Goal: Information Seeking & Learning: Find specific page/section

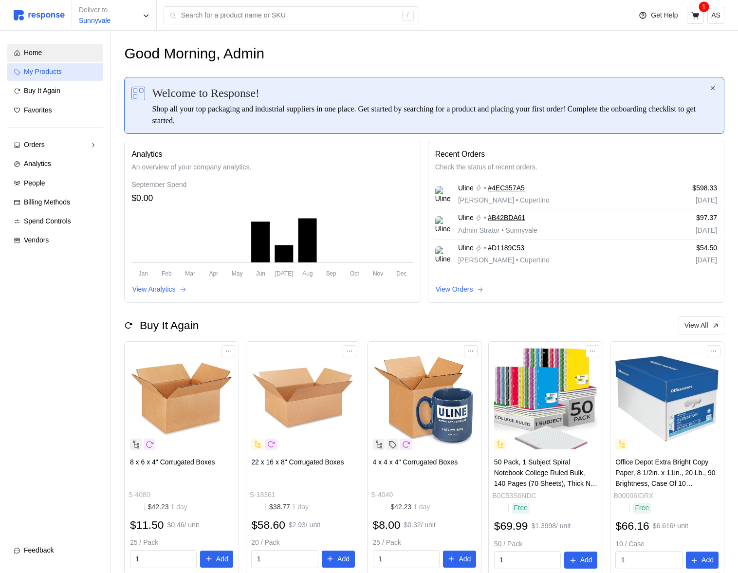
click at [54, 68] on span "My Products" at bounding box center [43, 72] width 38 height 8
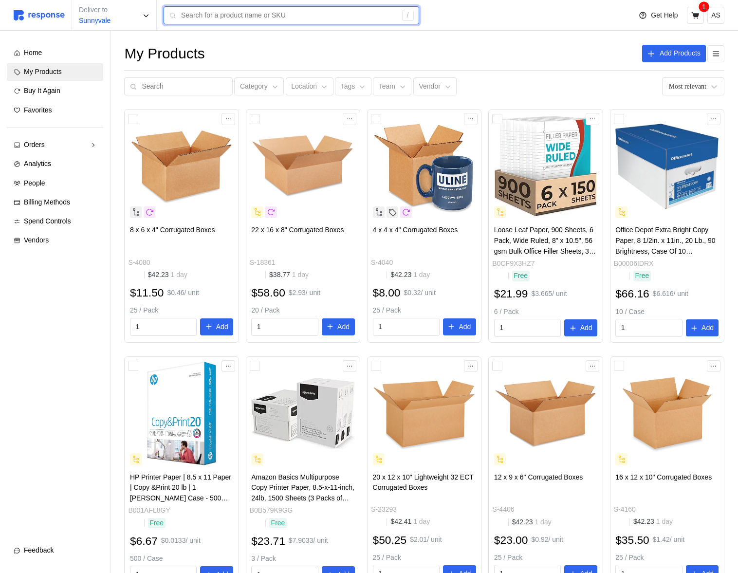
click at [221, 12] on input "text" at bounding box center [289, 16] width 216 height 18
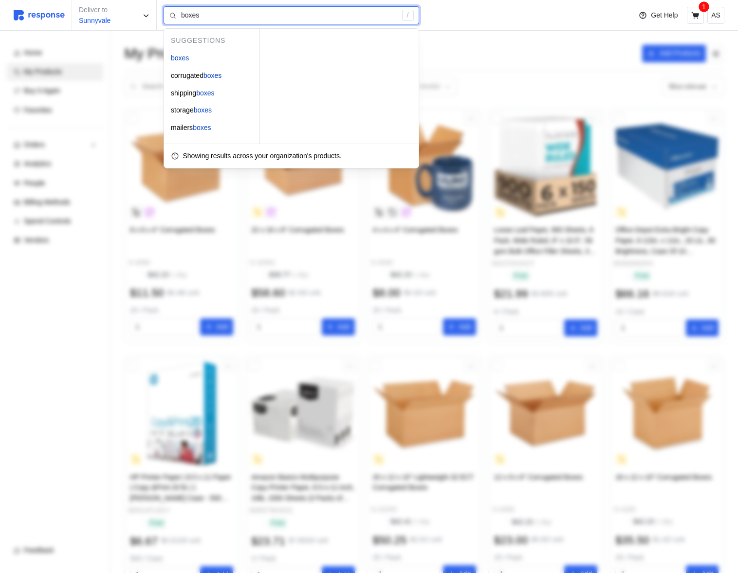
drag, startPoint x: 342, startPoint y: 155, endPoint x: 202, endPoint y: 156, distance: 140.2
click at [202, 156] on div "Showing results across your organization's products." at bounding box center [291, 156] width 241 height 11
drag, startPoint x: 185, startPoint y: 156, endPoint x: 345, endPoint y: 152, distance: 160.7
click at [342, 152] on p "Showing results across your organization's products." at bounding box center [262, 156] width 159 height 11
drag, startPoint x: 348, startPoint y: 155, endPoint x: 257, endPoint y: 153, distance: 90.6
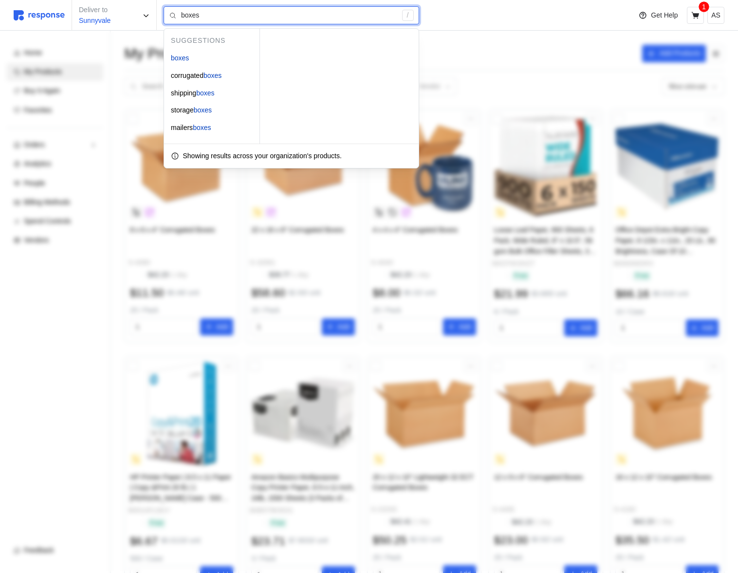
click at [259, 152] on p "Showing results across your organization's products." at bounding box center [262, 156] width 159 height 11
drag, startPoint x: 232, startPoint y: 155, endPoint x: 390, endPoint y: 153, distance: 158.7
click at [390, 153] on div "Showing results across your organization's products." at bounding box center [291, 156] width 241 height 11
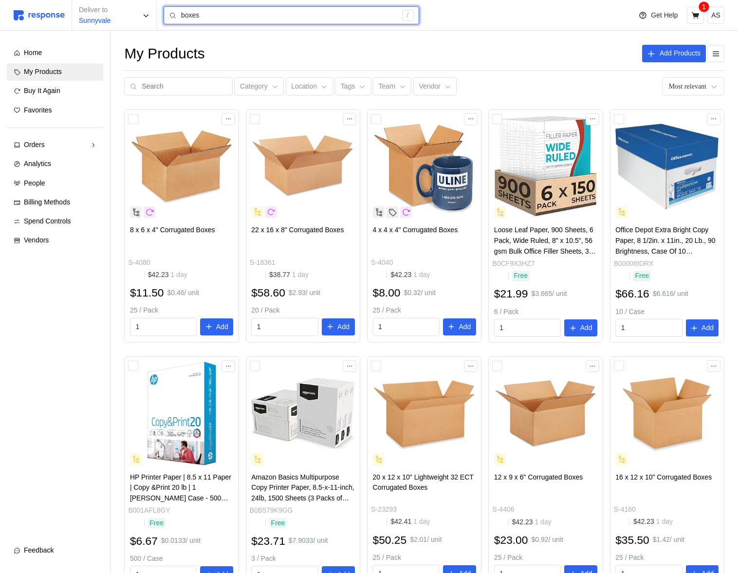
click at [199, 13] on input "boxes" at bounding box center [289, 16] width 216 height 18
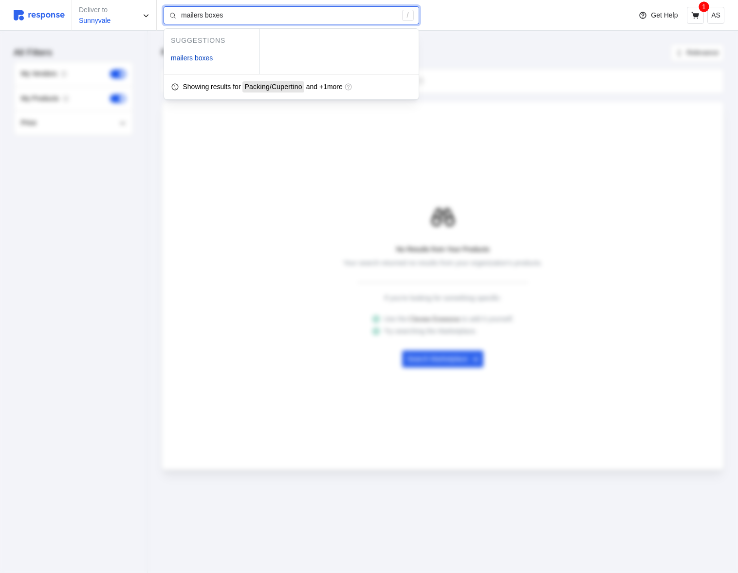
click at [316, 17] on input "mailers boxes" at bounding box center [289, 16] width 216 height 18
click at [287, 19] on input "mailers boxes" at bounding box center [289, 16] width 216 height 18
click at [251, 16] on input "mailers boxes" at bounding box center [289, 16] width 216 height 18
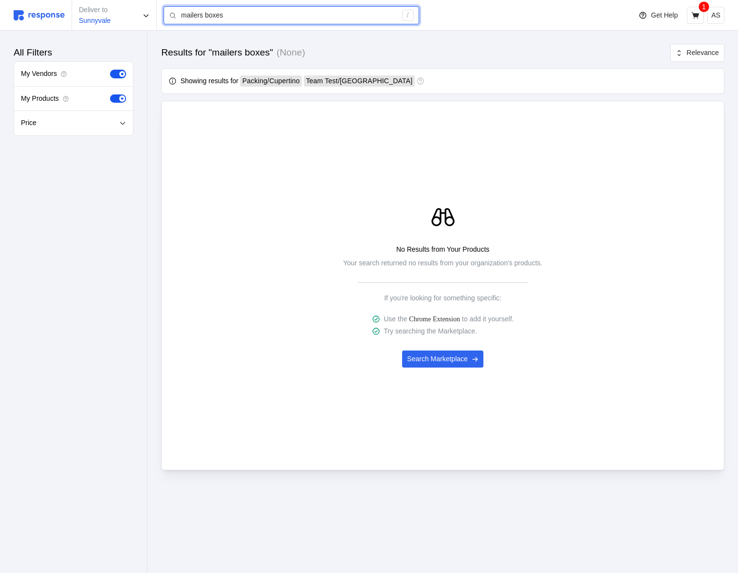
click at [308, 18] on input "mailers boxes" at bounding box center [289, 16] width 216 height 18
click at [370, 111] on div "No Results from Your Products Your search returned no results from your organiz…" at bounding box center [442, 286] width 563 height 370
click at [284, 14] on input "mailers boxes" at bounding box center [289, 16] width 216 height 18
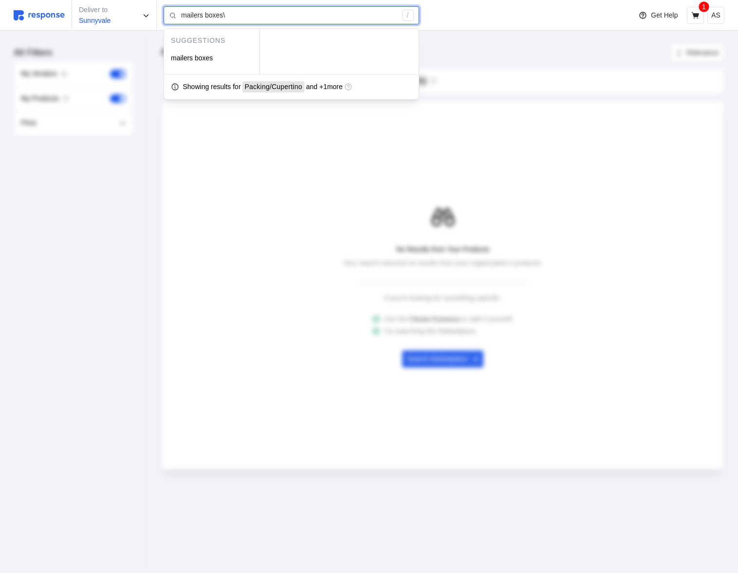
type input "mailers boxes"
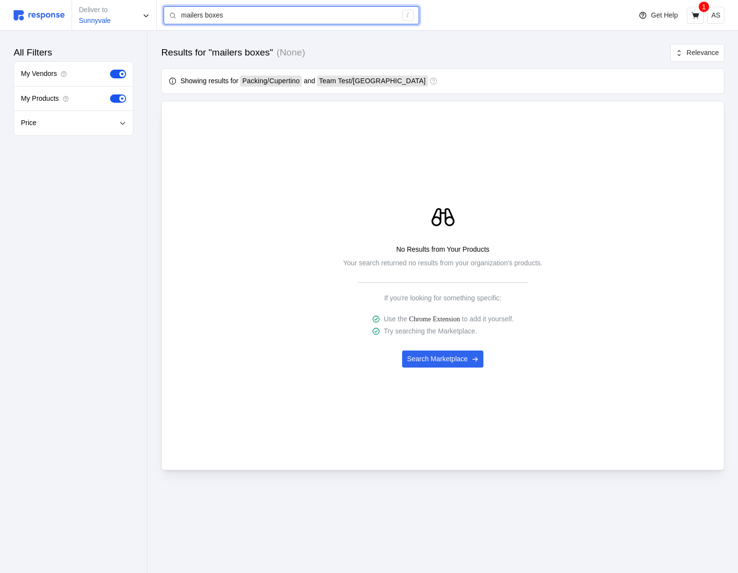
click at [235, 19] on input "mailers boxes" at bounding box center [289, 16] width 216 height 18
click at [315, 84] on span "and" at bounding box center [309, 81] width 11 height 11
click at [315, 82] on div "Packing / Cupertino and Team Test / San Francisco" at bounding box center [334, 80] width 188 height 11
drag, startPoint x: 315, startPoint y: 82, endPoint x: 309, endPoint y: 78, distance: 6.6
click at [309, 78] on div "Packing / Cupertino and Team Test / San Francisco" at bounding box center [334, 80] width 188 height 11
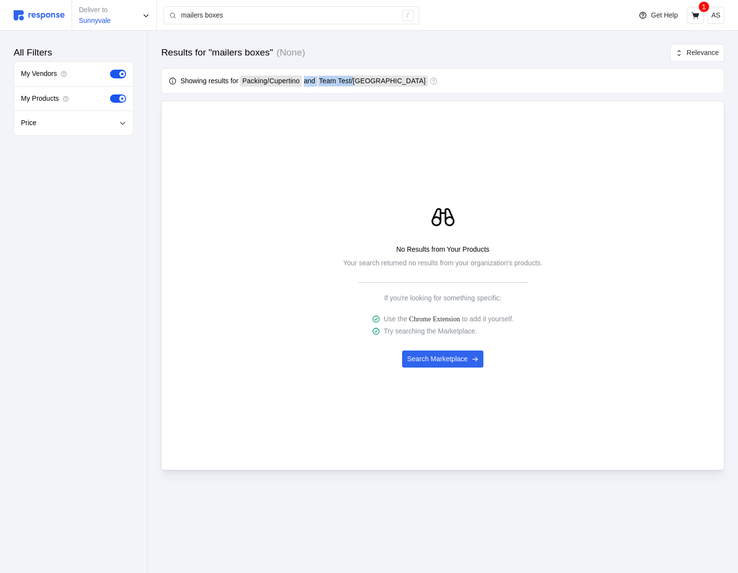
drag, startPoint x: 309, startPoint y: 78, endPoint x: 371, endPoint y: 79, distance: 62.3
click at [371, 79] on div "Packing / Cupertino and Team Test / San Francisco" at bounding box center [334, 80] width 188 height 11
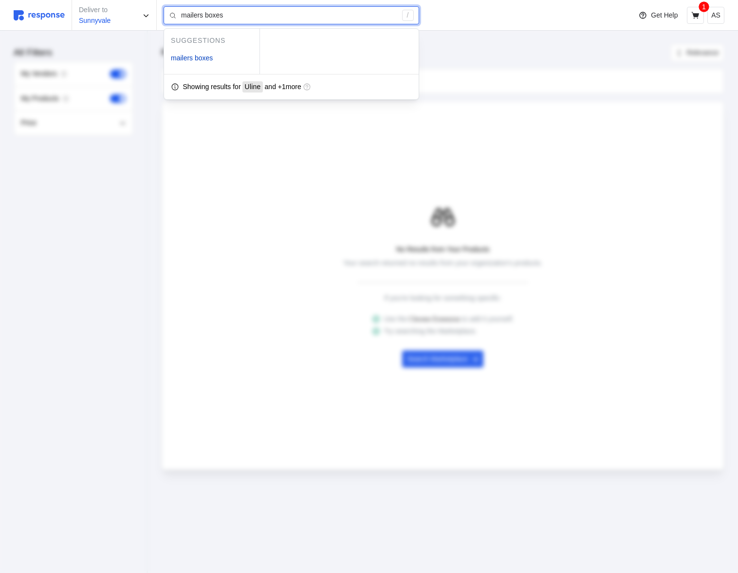
click at [270, 14] on input "mailers boxes" at bounding box center [289, 16] width 216 height 18
click at [332, 89] on span "and + 1 more" at bounding box center [323, 87] width 38 height 8
click at [316, 85] on span "and + 1 more" at bounding box center [323, 87] width 38 height 8
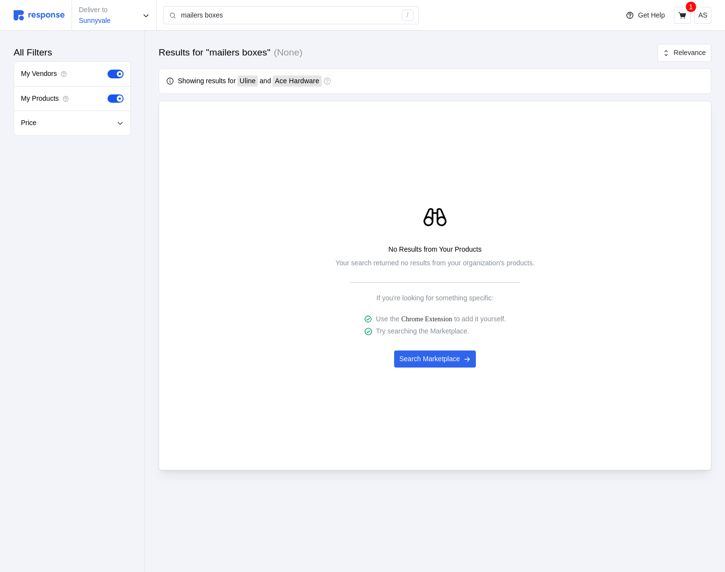
click at [261, 81] on div "Uline and Ace Hardware" at bounding box center [280, 80] width 84 height 11
click at [51, 17] on img at bounding box center [39, 15] width 51 height 10
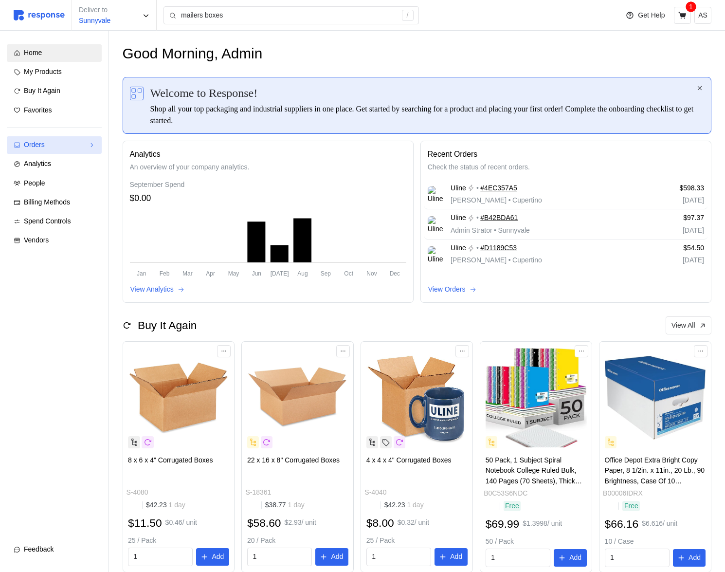
click at [70, 145] on div "Orders" at bounding box center [54, 145] width 61 height 11
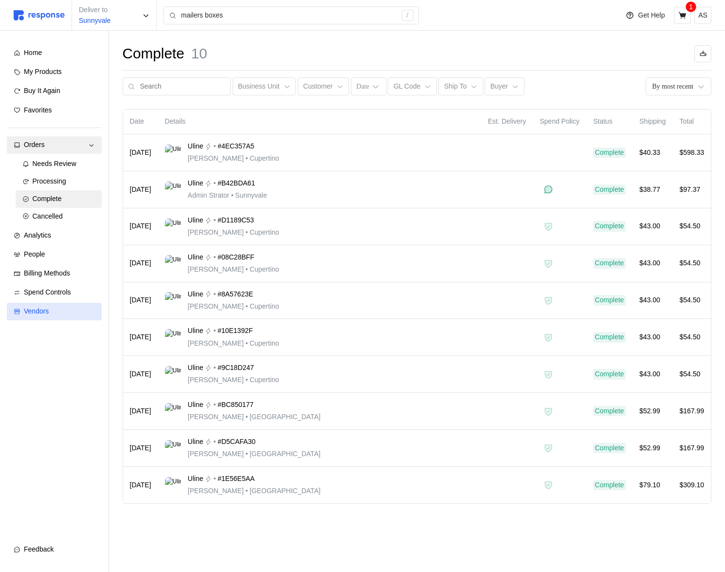
click at [58, 314] on div "Vendors" at bounding box center [59, 311] width 71 height 11
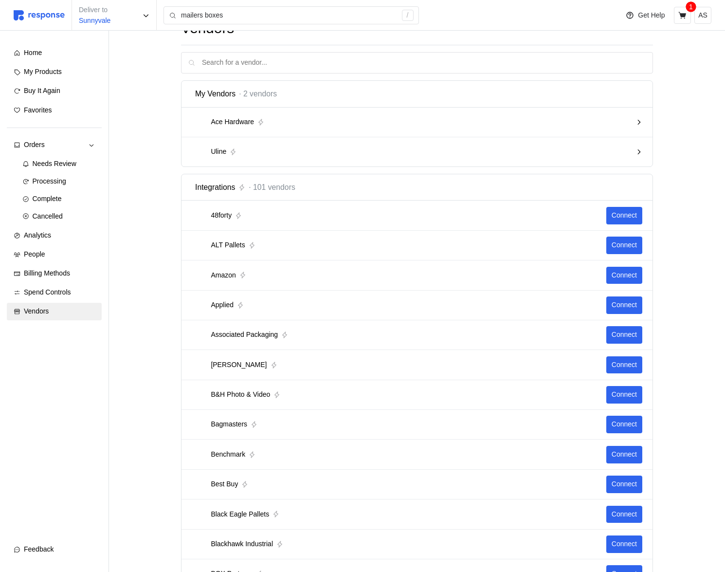
scroll to position [27, 0]
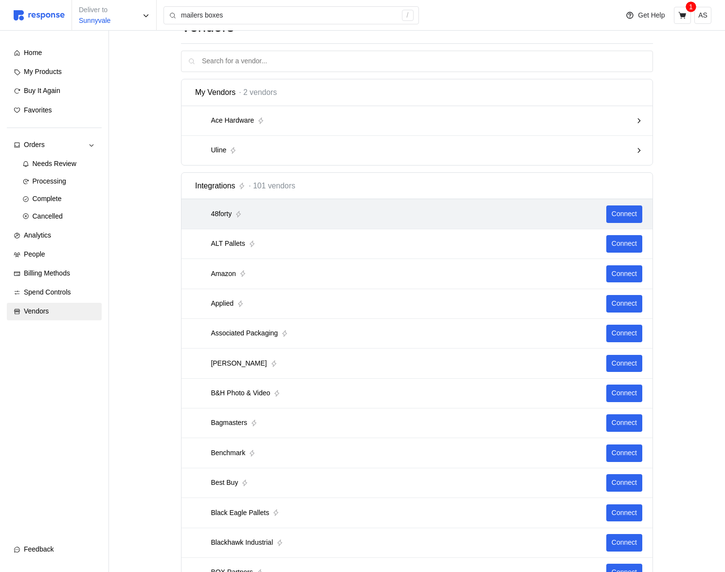
click at [319, 227] on div "48forty Connect" at bounding box center [417, 214] width 471 height 30
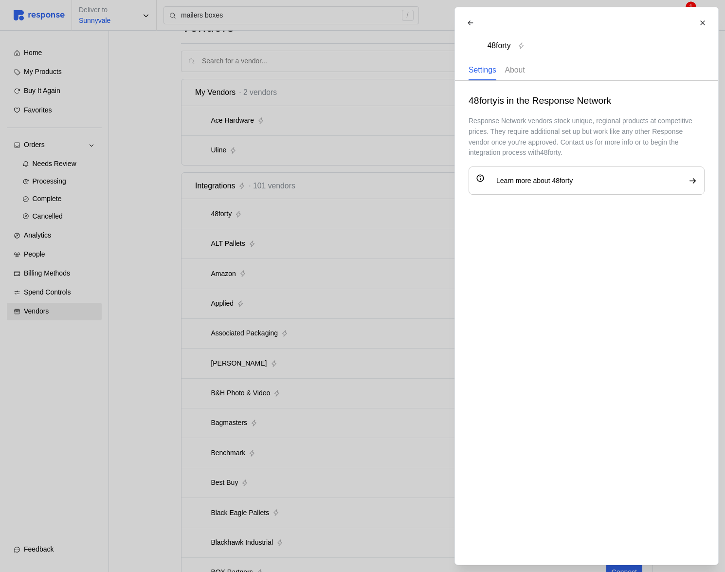
click at [521, 68] on p "About" at bounding box center [515, 70] width 20 height 12
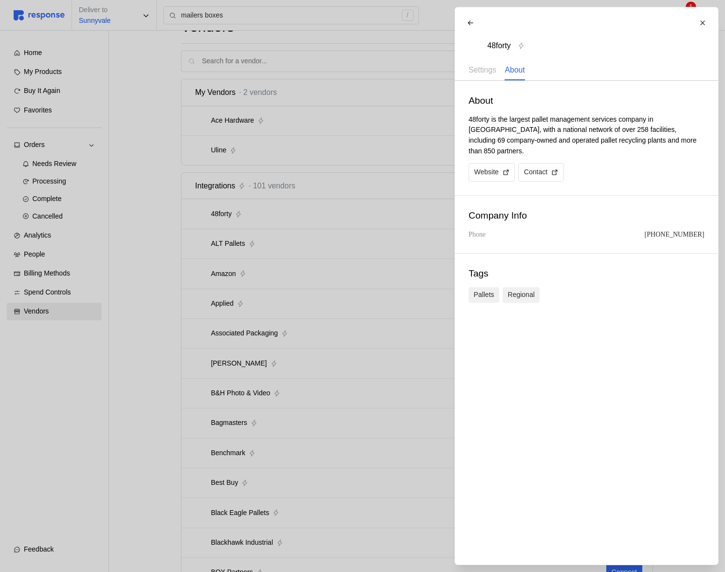
click at [358, 176] on div at bounding box center [362, 286] width 725 height 572
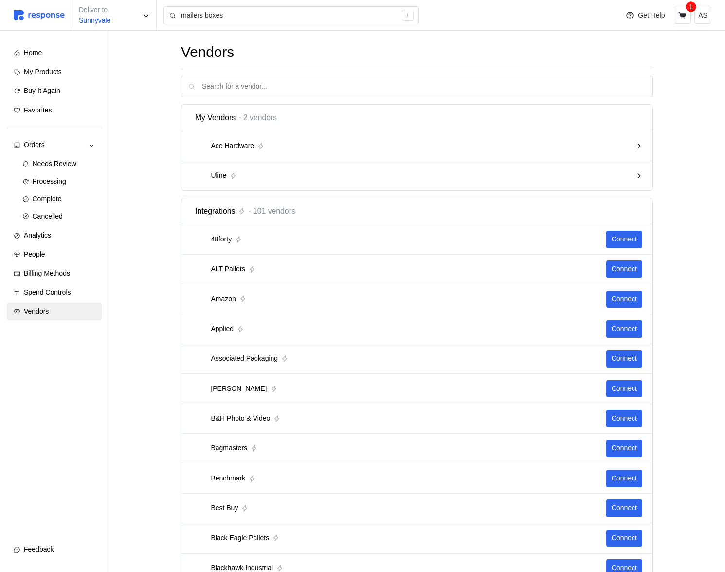
scroll to position [0, 0]
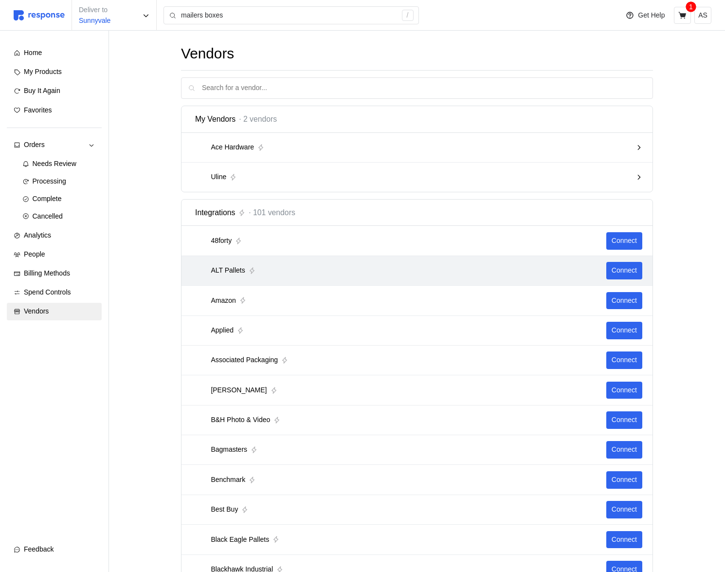
click at [434, 271] on div "ALT Pallets" at bounding box center [399, 270] width 408 height 12
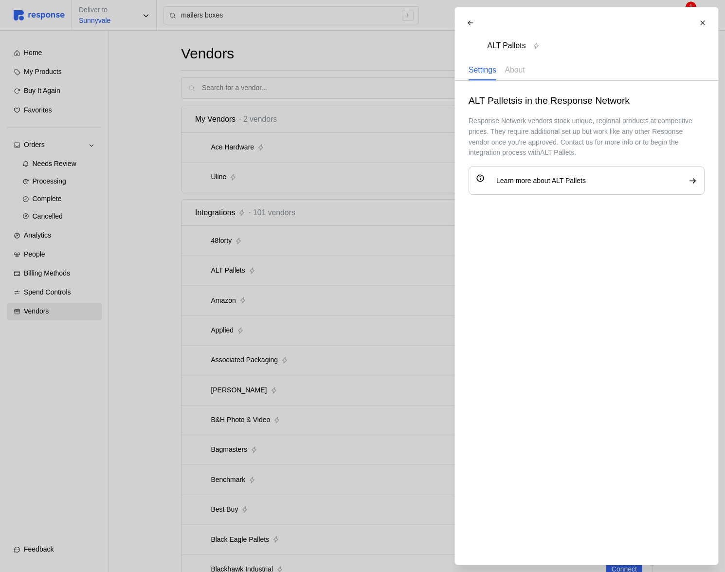
click at [434, 271] on div at bounding box center [362, 286] width 725 height 572
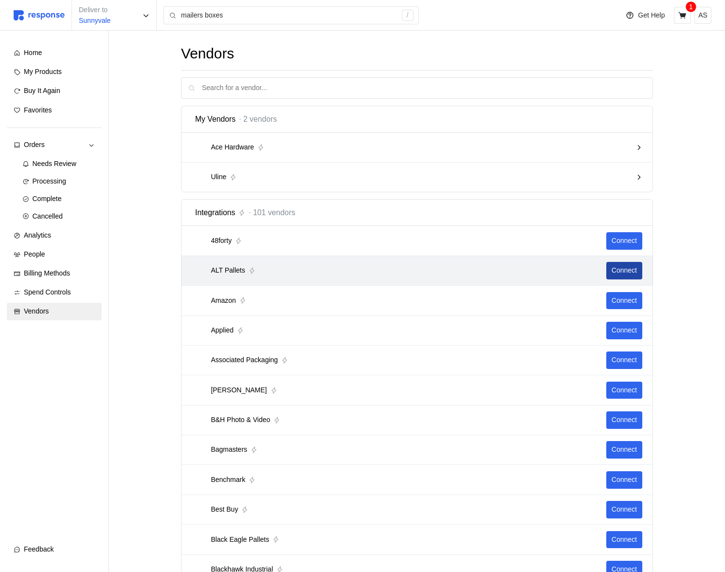
click at [619, 269] on p "Connect" at bounding box center [624, 270] width 25 height 11
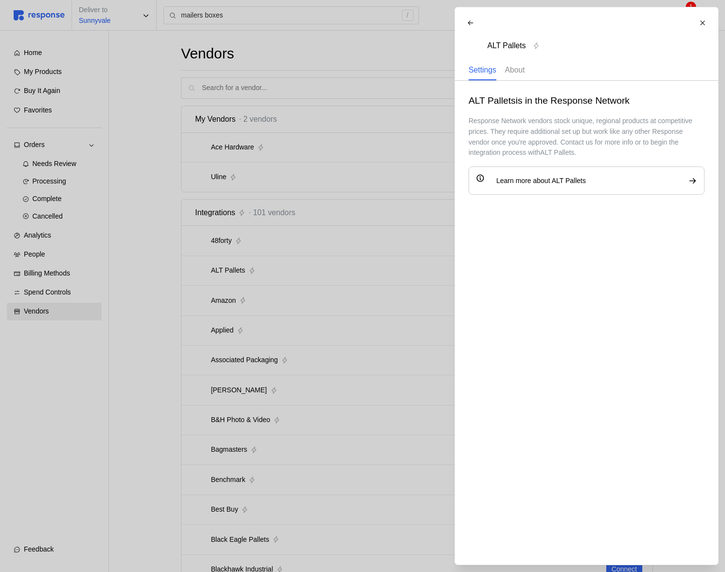
click at [516, 64] on p "About" at bounding box center [515, 70] width 20 height 12
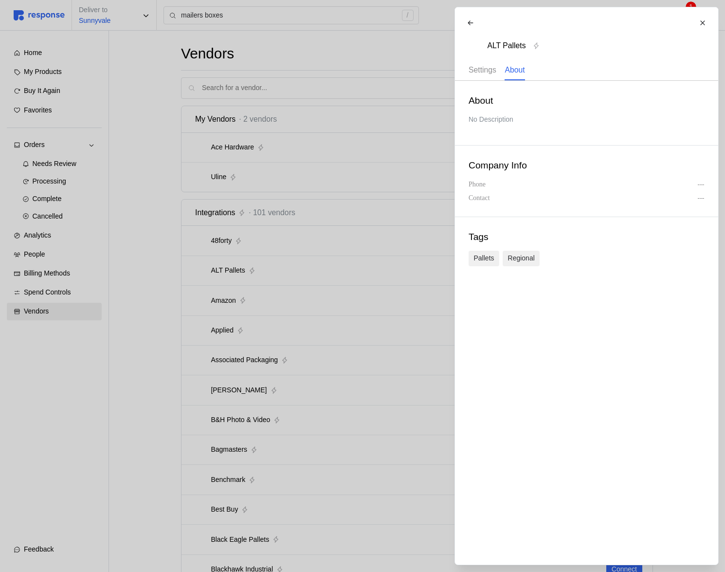
click at [469, 71] on p "Settings" at bounding box center [483, 70] width 28 height 12
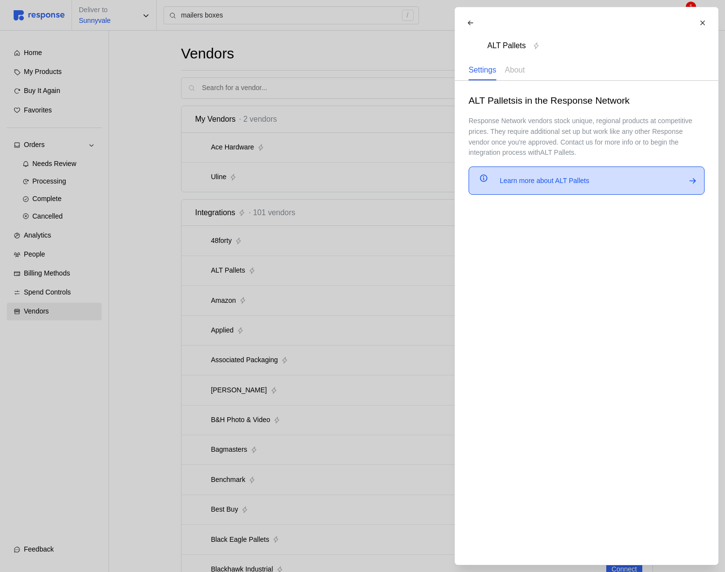
click at [565, 184] on p "Learn more about ALT Pallets" at bounding box center [545, 181] width 90 height 11
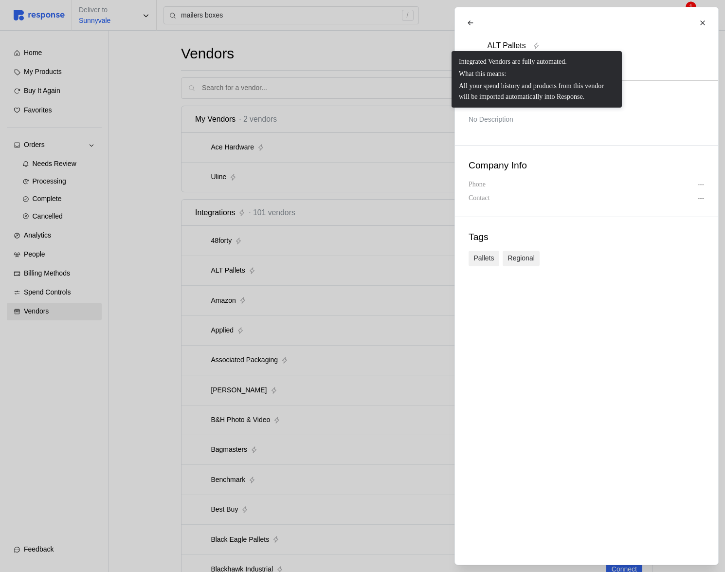
click at [537, 47] on icon at bounding box center [536, 45] width 7 height 7
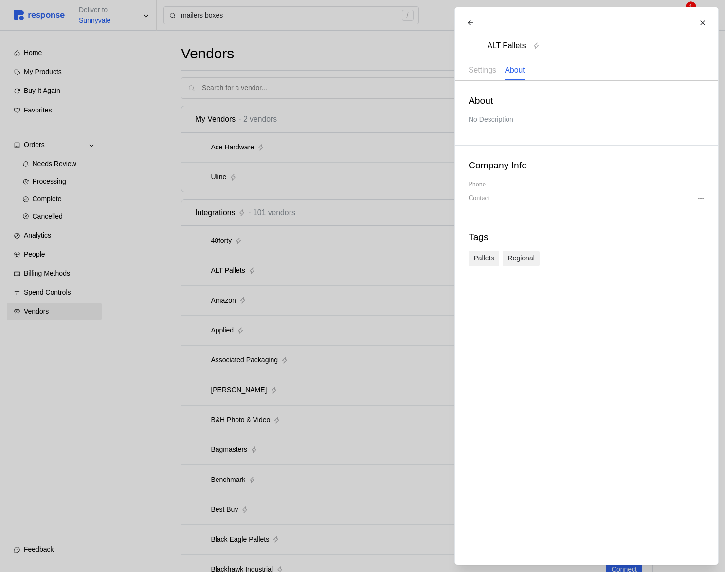
click at [539, 44] on icon at bounding box center [536, 45] width 7 height 7
click at [481, 46] on div at bounding box center [477, 46] width 16 height 16
click at [704, 22] on icon at bounding box center [703, 22] width 7 height 7
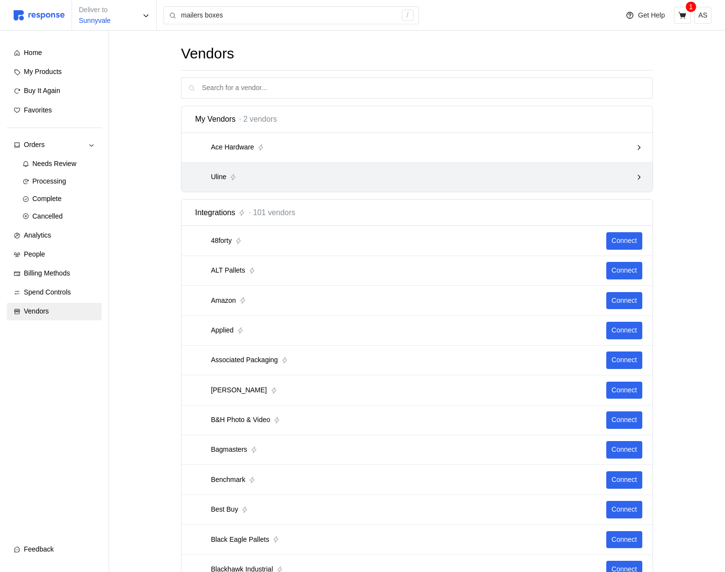
click at [632, 176] on div "Uline" at bounding box center [414, 176] width 444 height 19
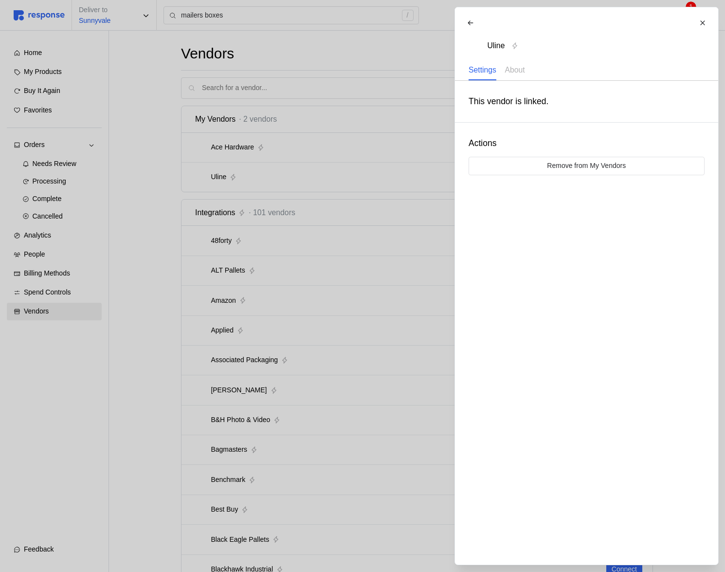
click at [334, 127] on div at bounding box center [362, 286] width 725 height 572
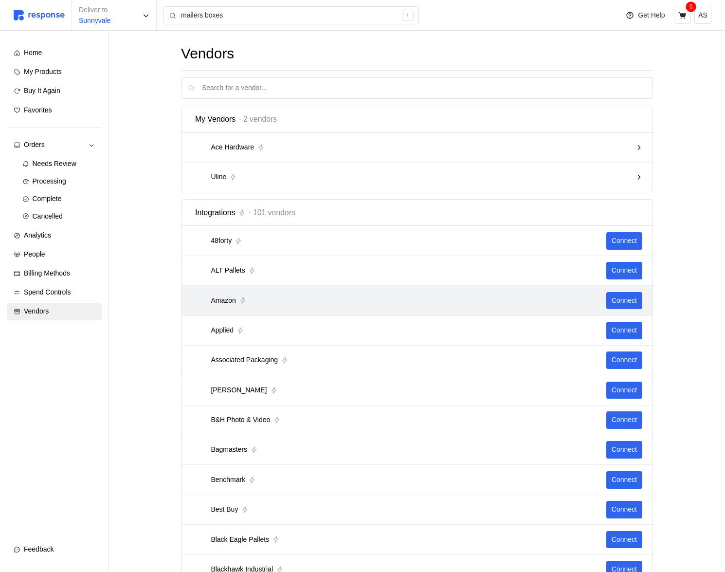
click at [620, 312] on div "Amazon Connect" at bounding box center [417, 301] width 471 height 30
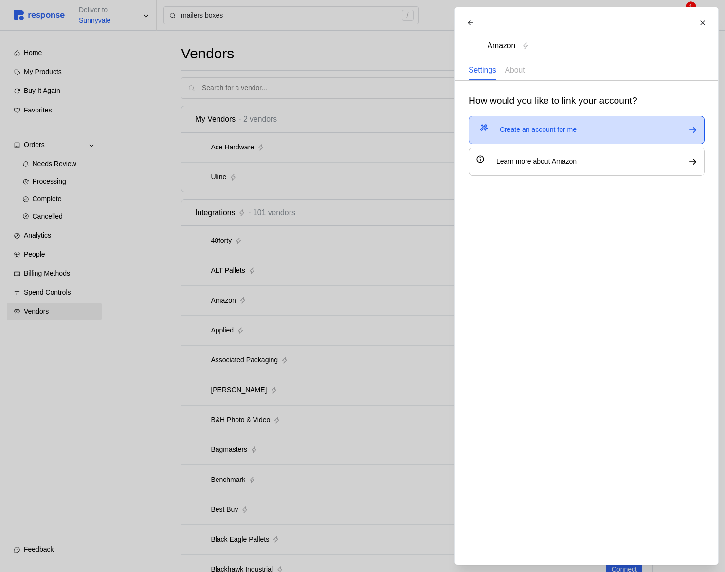
click at [577, 137] on div "Create an account for me" at bounding box center [587, 130] width 236 height 28
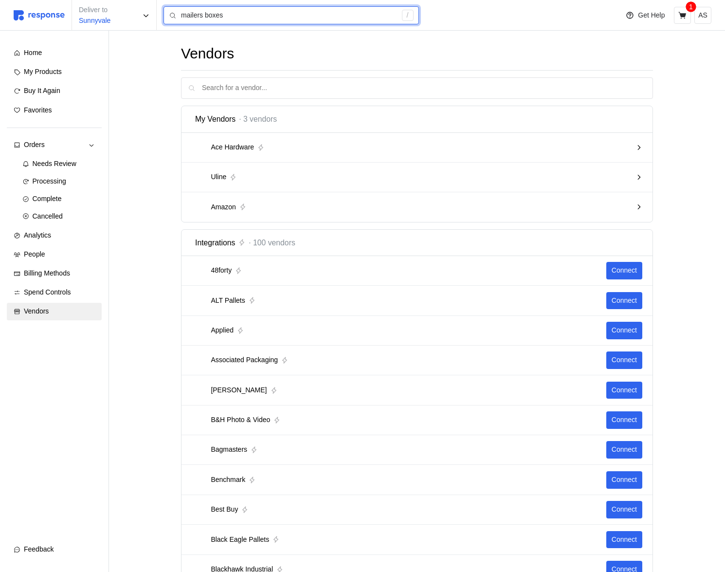
click at [216, 13] on input "mailers boxes" at bounding box center [289, 16] width 216 height 18
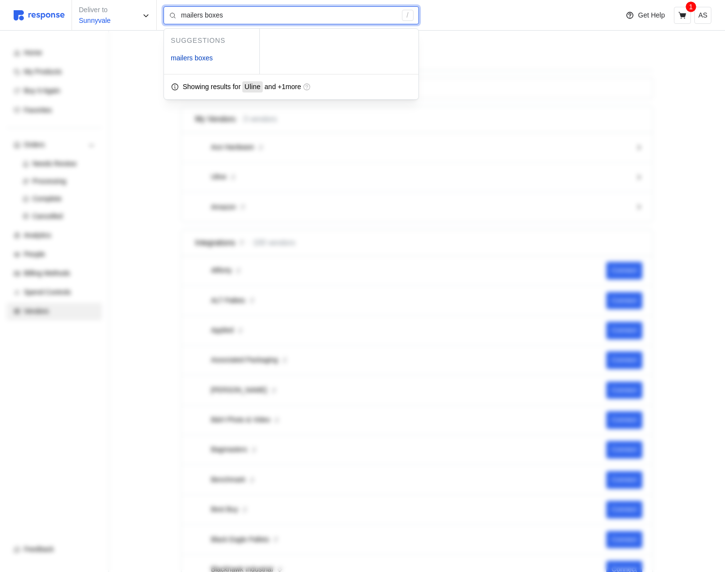
click at [249, 20] on input "mailers boxes" at bounding box center [289, 16] width 216 height 18
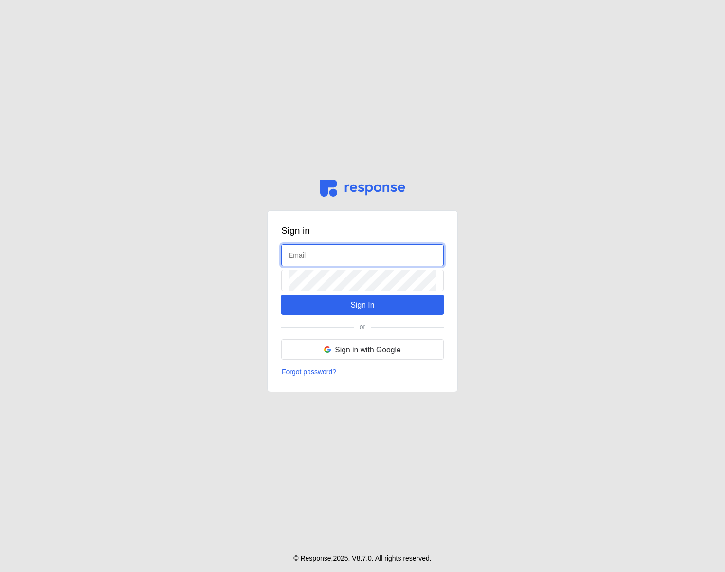
click at [334, 258] on input "text" at bounding box center [363, 255] width 148 height 21
type input "admin@tryresponse.com"
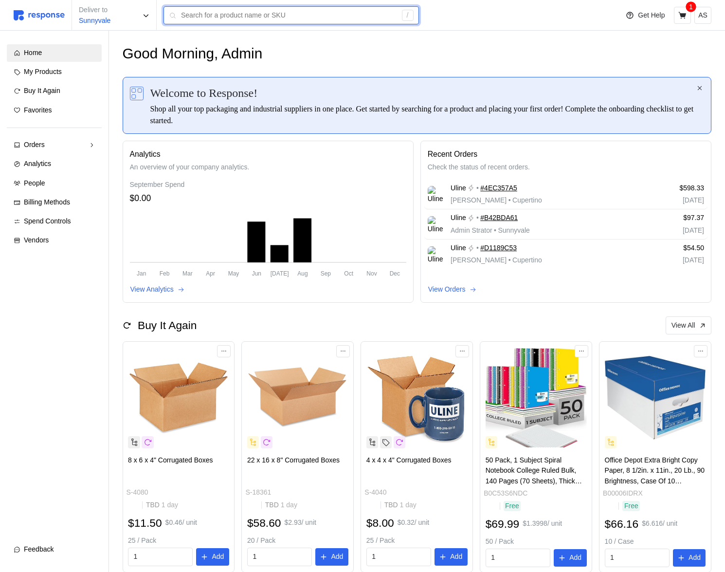
click at [229, 19] on input "text" at bounding box center [289, 16] width 216 height 18
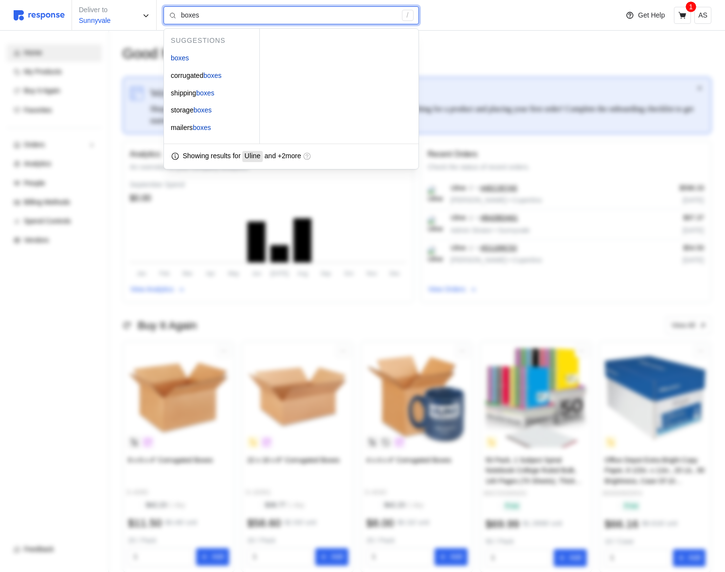
type input "boxes"
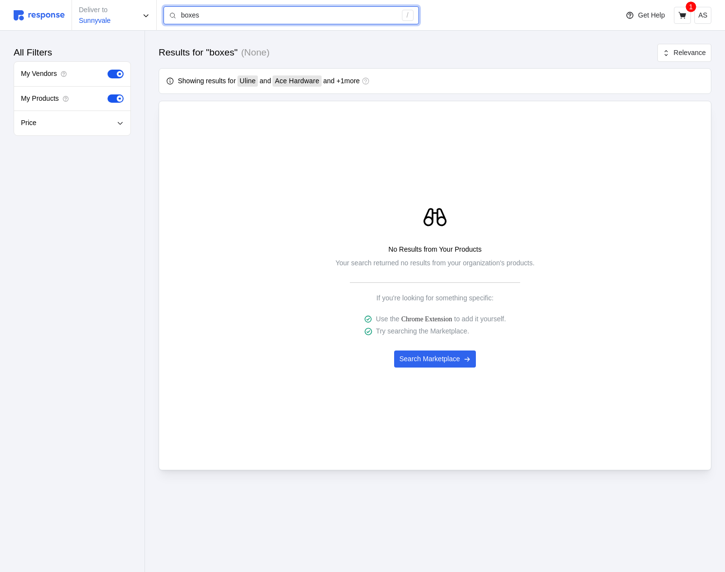
click at [279, 14] on input "boxes" at bounding box center [289, 16] width 216 height 18
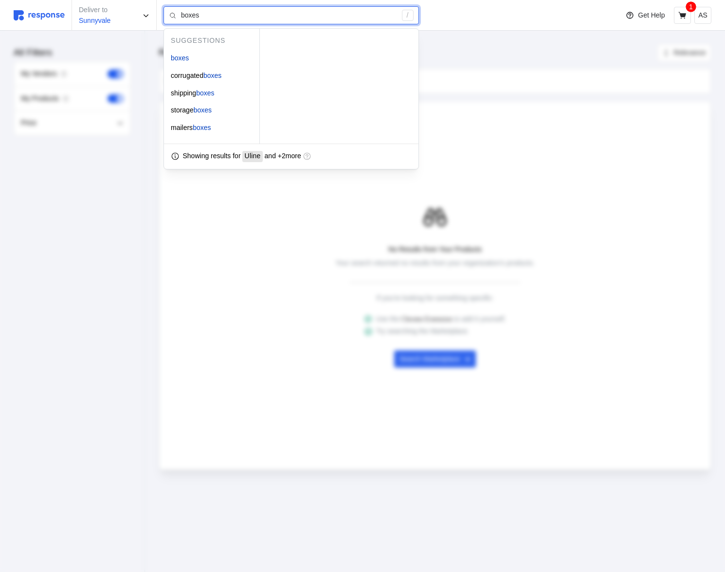
click at [279, 14] on input "boxes" at bounding box center [289, 16] width 216 height 18
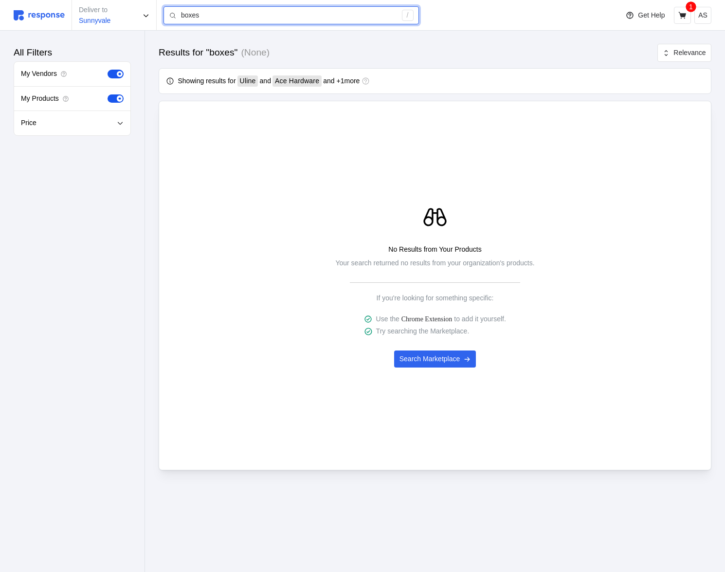
click at [222, 20] on input "boxes" at bounding box center [289, 16] width 216 height 18
click at [272, 21] on input "boxes" at bounding box center [289, 16] width 216 height 18
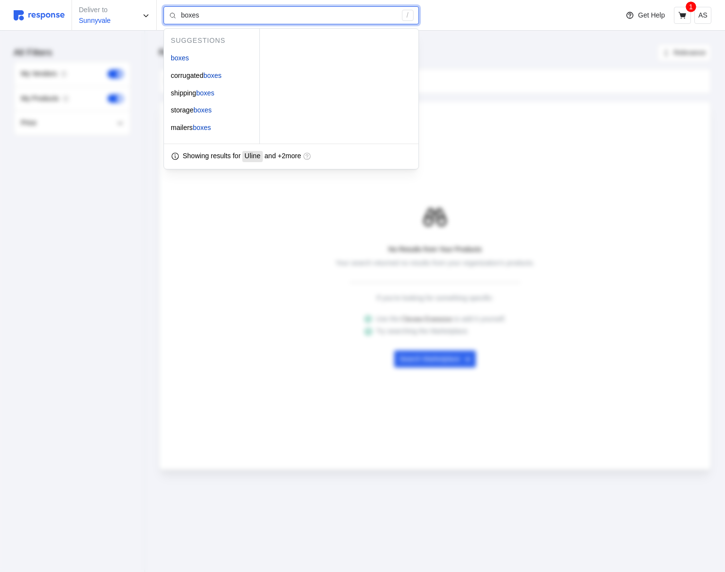
click at [272, 21] on input "boxes" at bounding box center [289, 16] width 216 height 18
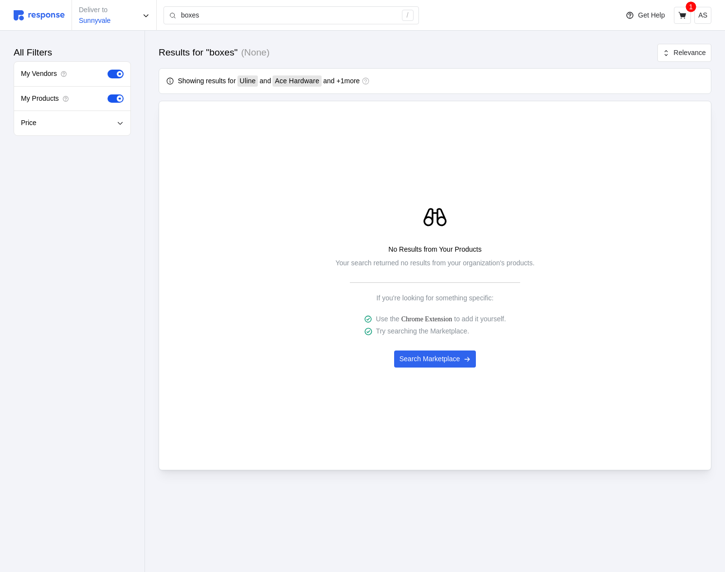
click at [243, 259] on div "No Results from Your Products Your search returned no results from your organiz…" at bounding box center [435, 285] width 539 height 267
click at [274, 22] on input "boxes" at bounding box center [289, 16] width 216 height 18
click at [205, 17] on input "boxes" at bounding box center [289, 16] width 216 height 18
click at [200, 12] on input "boxes" at bounding box center [289, 16] width 216 height 18
click at [273, 9] on input "boxes" at bounding box center [289, 16] width 216 height 18
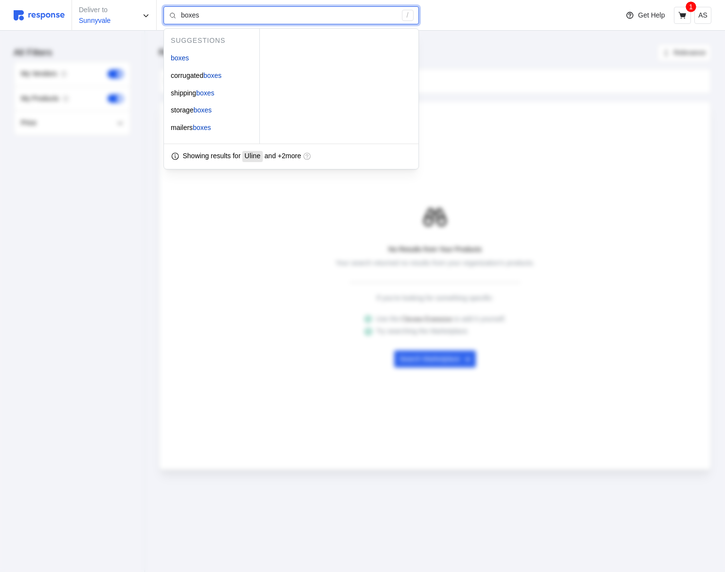
click at [269, 17] on input "boxes" at bounding box center [289, 16] width 216 height 18
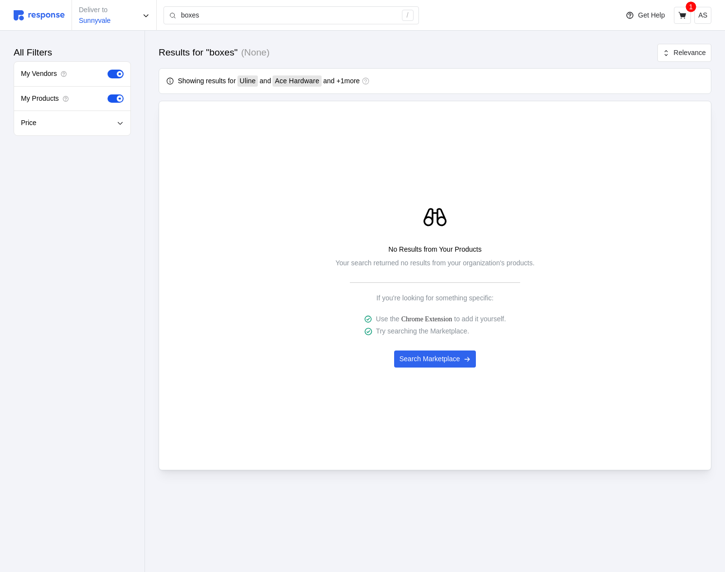
click at [318, 228] on div "No Results from Your Products Your search returned no results from your organiz…" at bounding box center [435, 285] width 539 height 267
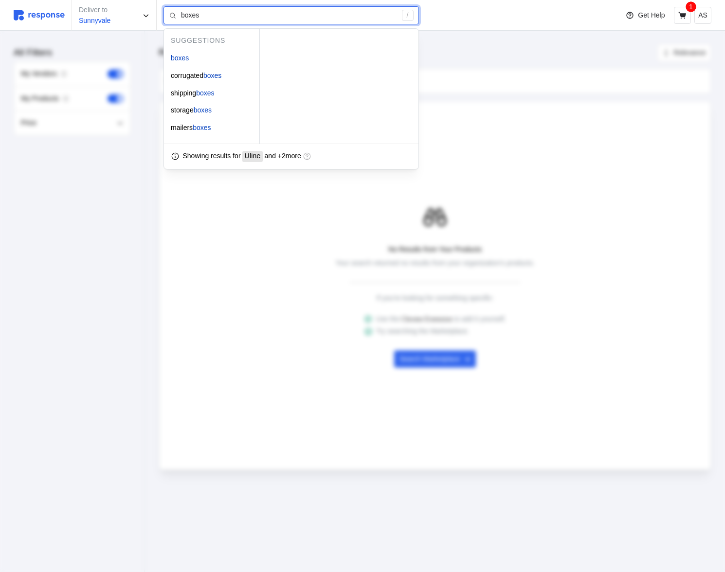
click at [284, 15] on input "boxes" at bounding box center [289, 16] width 216 height 18
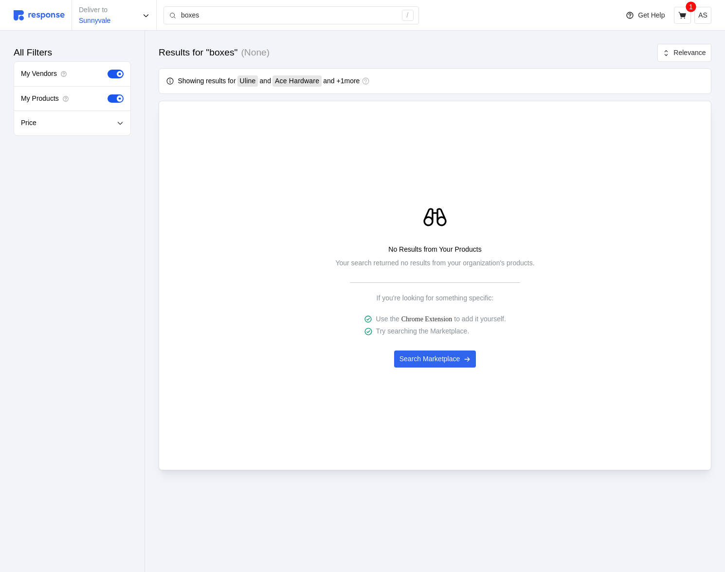
click at [531, 47] on div "Results for "boxes" (None) Relevance" at bounding box center [435, 52] width 553 height 17
click at [229, 16] on input "boxes" at bounding box center [289, 16] width 216 height 18
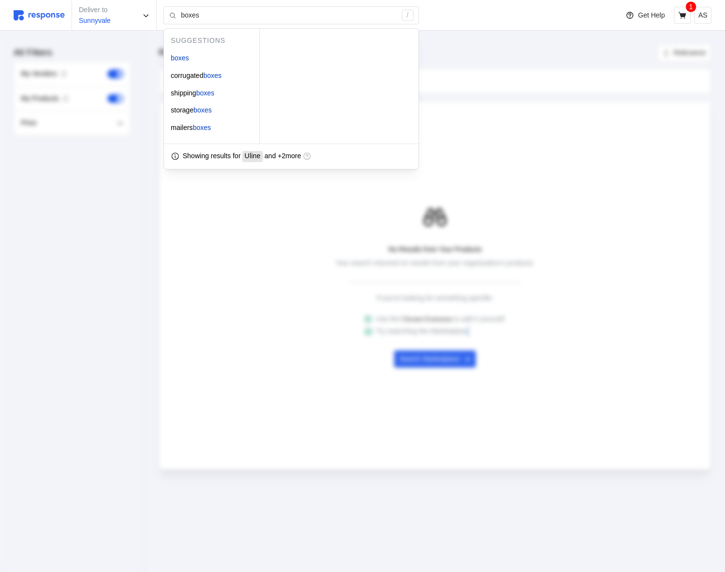
click at [657, 371] on div "No Results from Your Products Your search returned no results from your organiz…" at bounding box center [435, 285] width 539 height 267
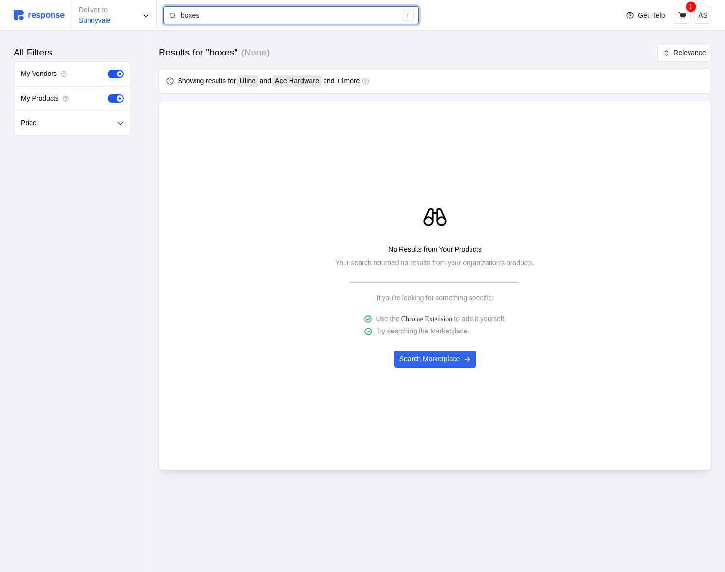
click at [209, 14] on input "boxes" at bounding box center [289, 16] width 216 height 18
click at [238, 16] on input "boxes" at bounding box center [289, 16] width 216 height 18
click at [264, 15] on input "boxes" at bounding box center [289, 16] width 216 height 18
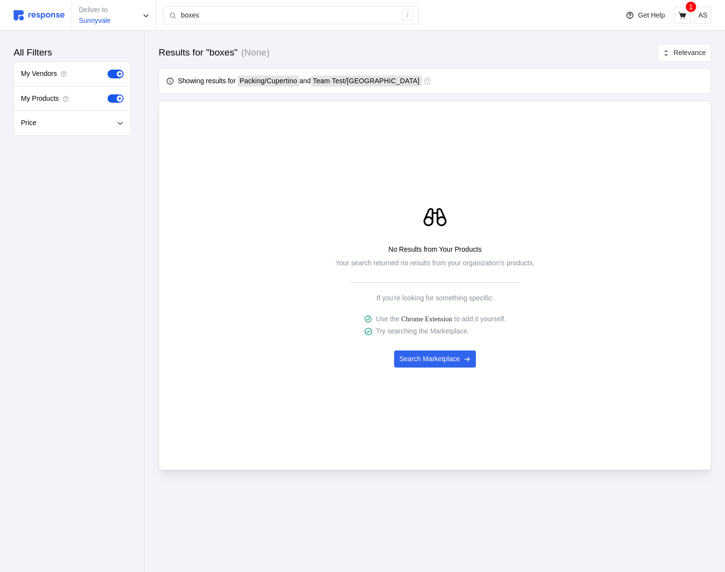
click at [311, 82] on div "Packing / Cupertino and Team Test / San Francisco" at bounding box center [330, 80] width 185 height 11
click at [226, 277] on div "No Results from Your Products Your search returned no results from your organiz…" at bounding box center [435, 285] width 539 height 267
click at [279, 16] on input "boxes" at bounding box center [289, 16] width 216 height 18
click at [339, 10] on input "boxes" at bounding box center [289, 16] width 216 height 18
click at [56, 12] on img at bounding box center [39, 15] width 51 height 10
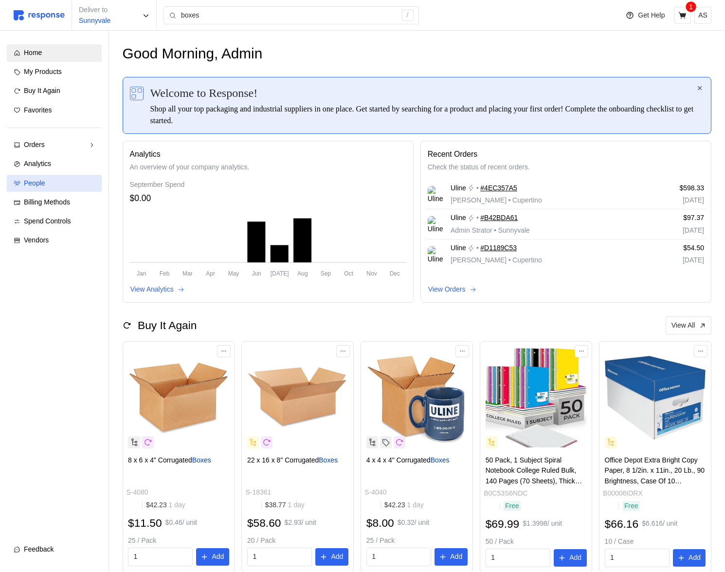
click at [73, 182] on div "People" at bounding box center [59, 183] width 71 height 11
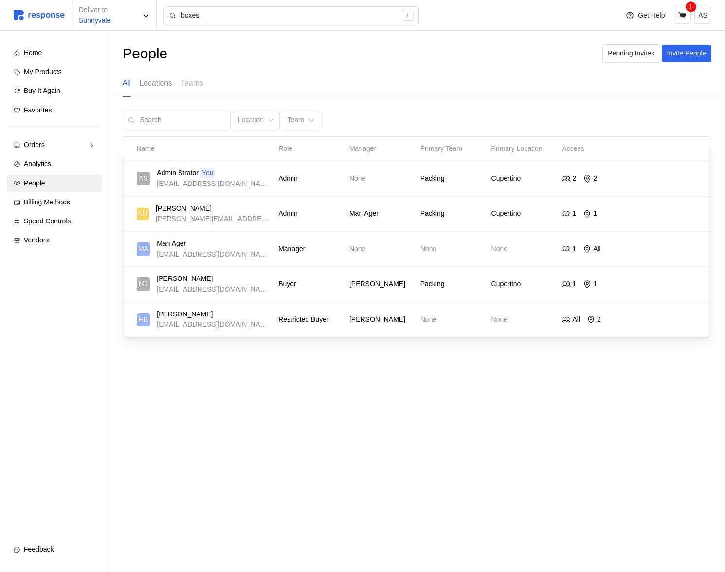
click at [163, 83] on p "Locations" at bounding box center [156, 83] width 33 height 12
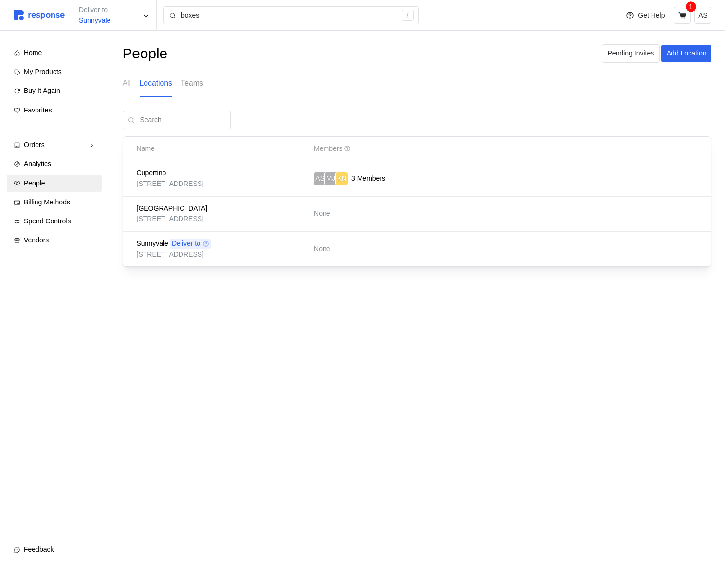
click at [187, 80] on p "Teams" at bounding box center [192, 83] width 22 height 12
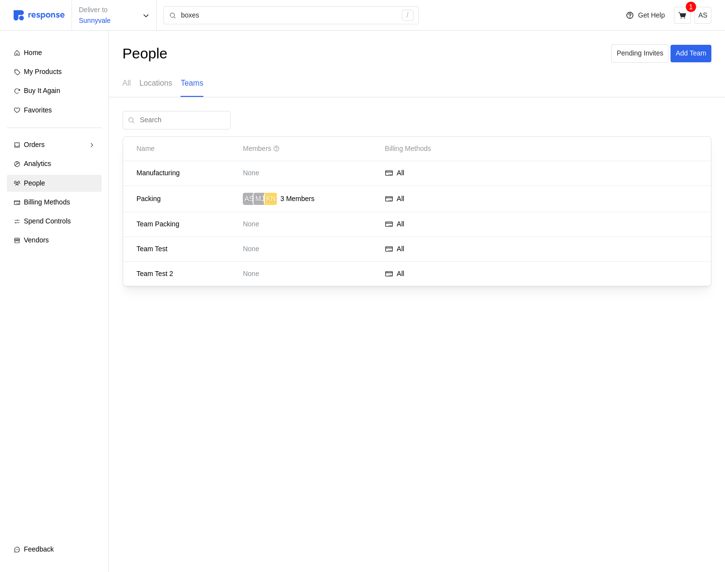
click at [152, 88] on p "Locations" at bounding box center [156, 83] width 33 height 12
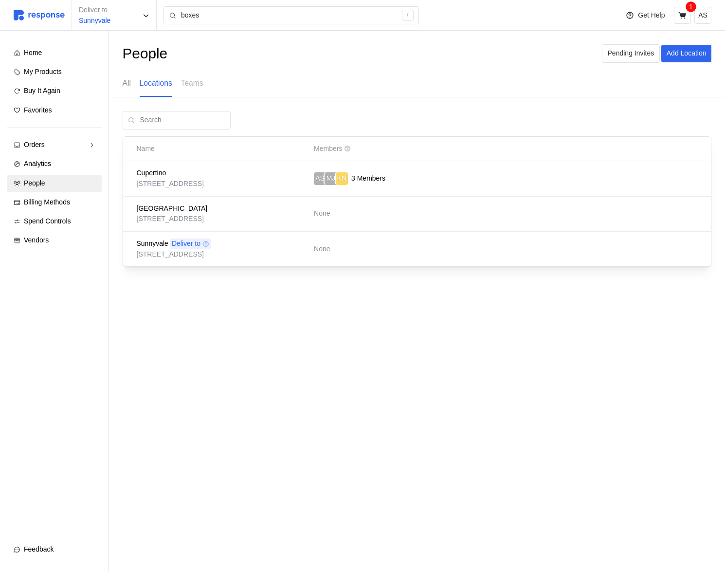
click at [131, 86] on p "All" at bounding box center [127, 83] width 9 height 12
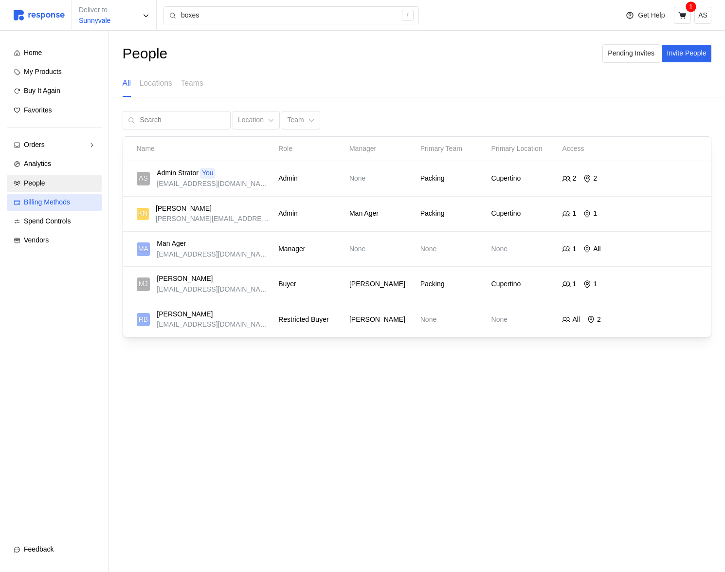
click at [76, 206] on div "Billing Methods" at bounding box center [59, 202] width 71 height 11
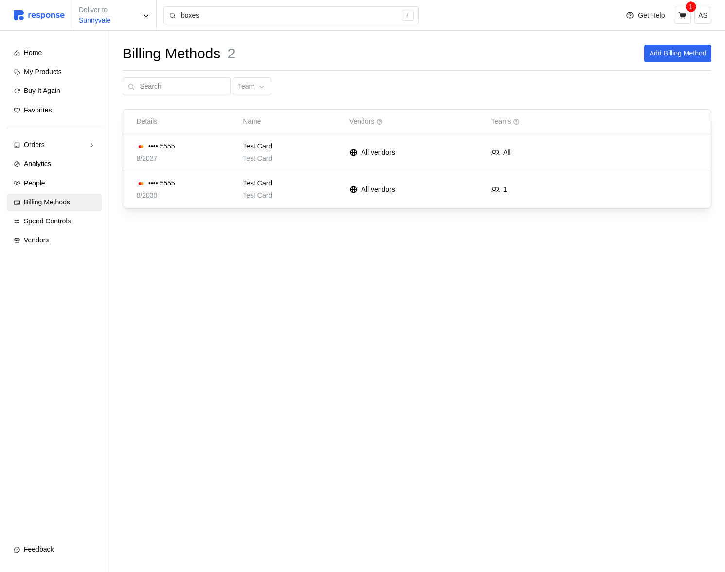
click at [59, 231] on div "Home My Products Buy It Again Favorites Orders Needs Review Processing Complete…" at bounding box center [54, 146] width 95 height 205
click at [61, 222] on span "Spend Controls" at bounding box center [47, 221] width 47 height 8
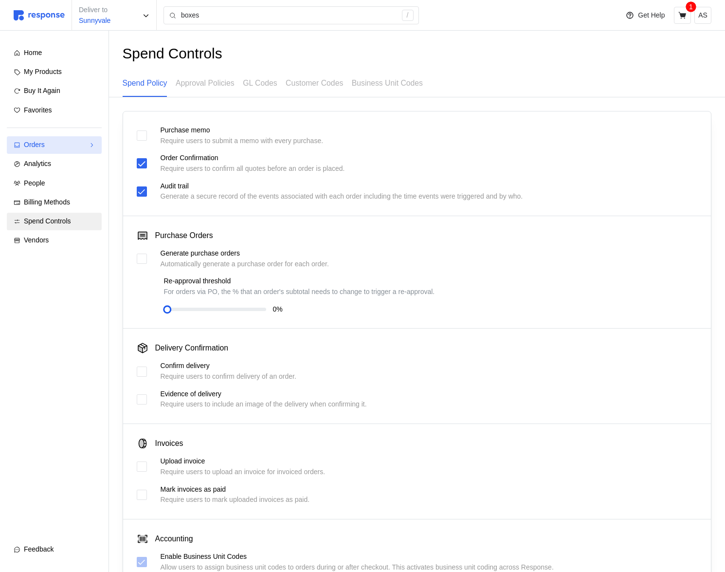
click at [74, 144] on div "Orders" at bounding box center [54, 145] width 61 height 11
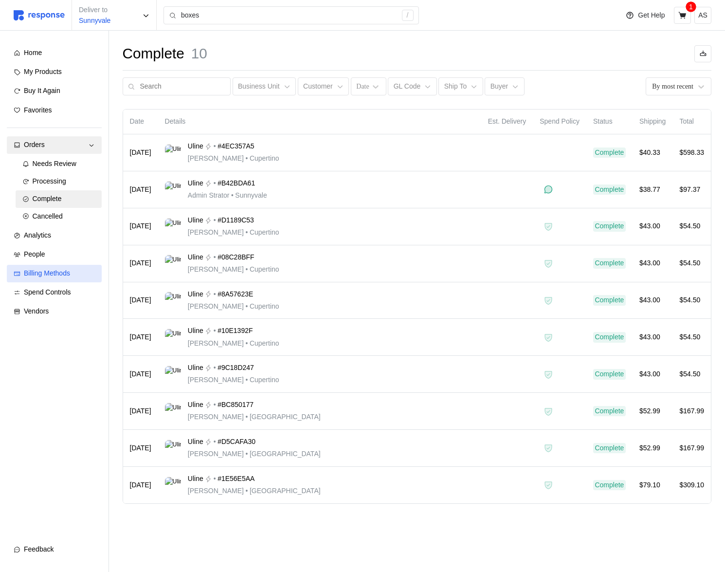
click at [53, 279] on link "Billing Methods" at bounding box center [54, 274] width 95 height 18
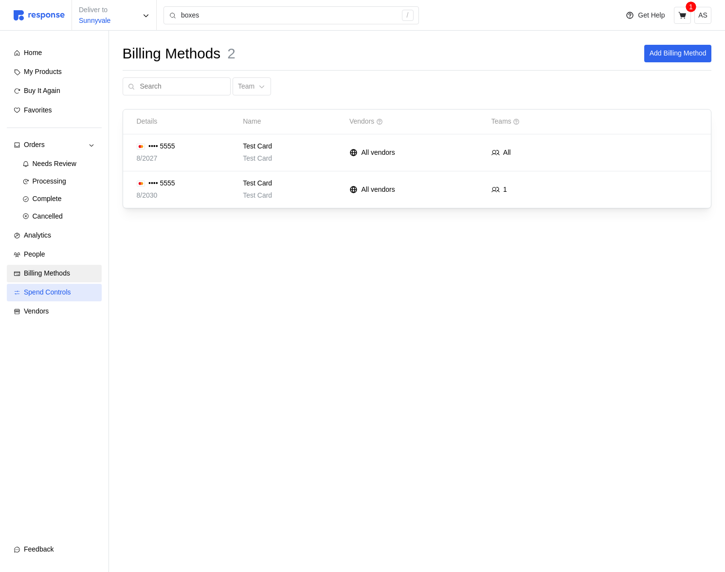
click at [55, 288] on span "Spend Controls" at bounding box center [47, 292] width 47 height 8
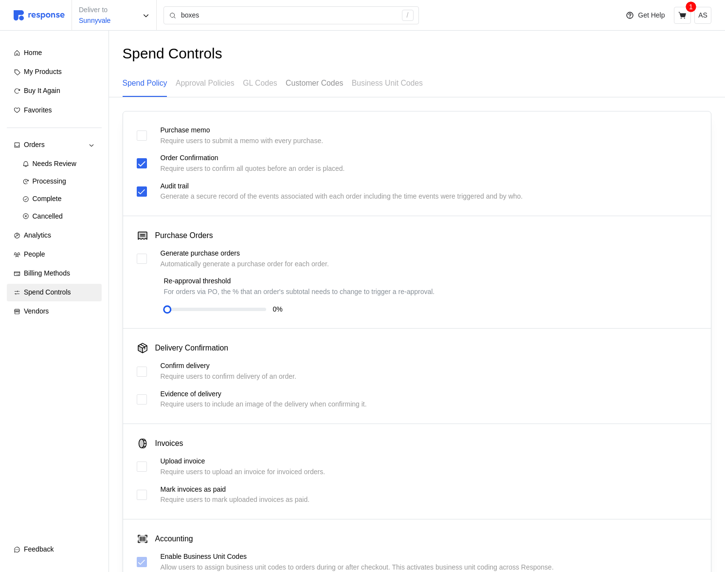
click at [325, 77] on p "Customer Codes" at bounding box center [314, 83] width 57 height 12
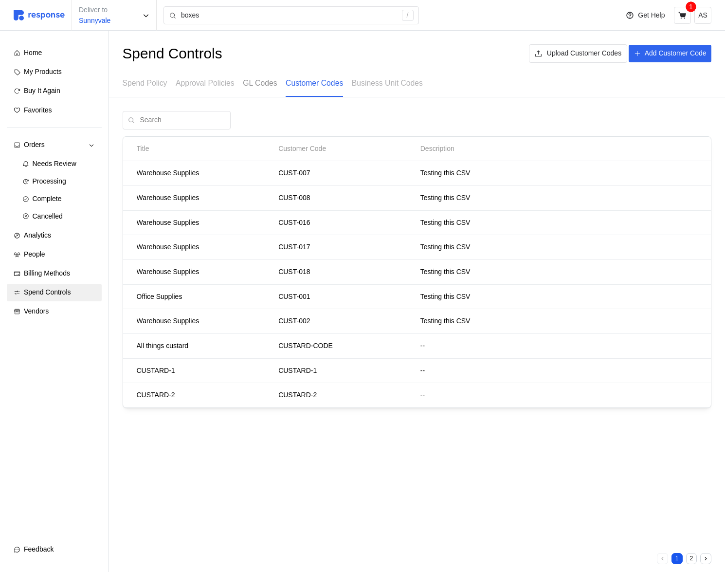
click at [274, 82] on p "GL Codes" at bounding box center [260, 83] width 34 height 12
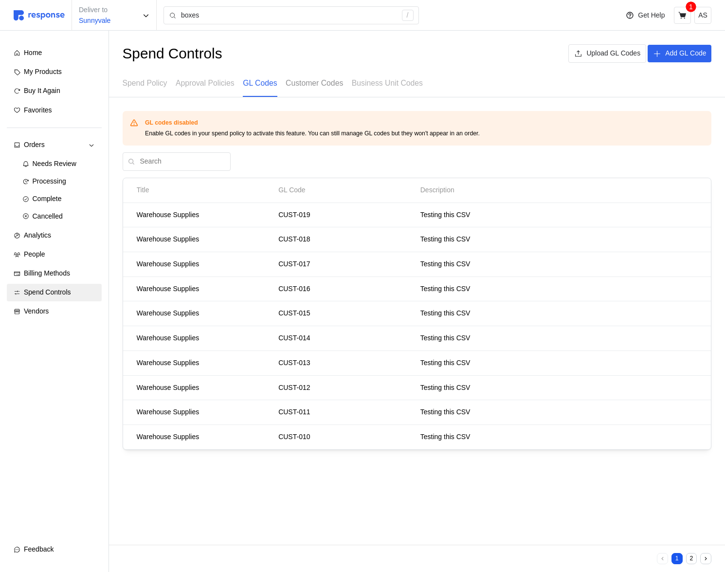
click at [332, 83] on p "Customer Codes" at bounding box center [314, 83] width 57 height 12
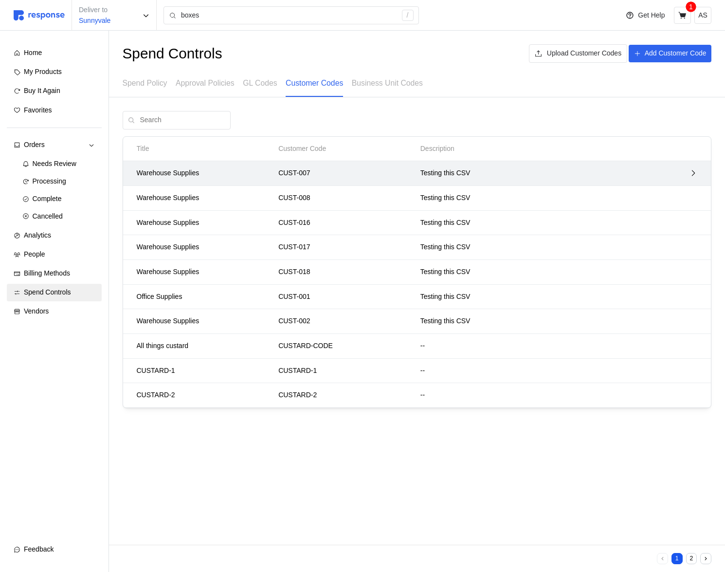
click at [499, 168] on p "Testing this CSV" at bounding box center [524, 173] width 206 height 11
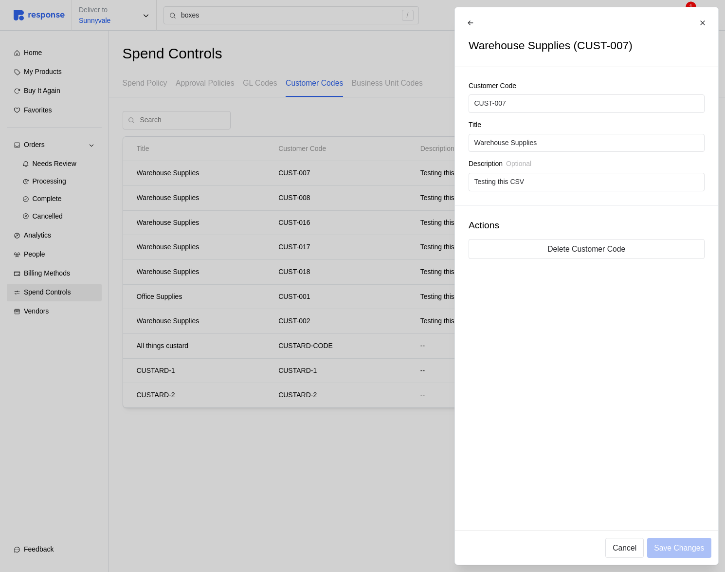
click at [330, 170] on div at bounding box center [362, 286] width 725 height 572
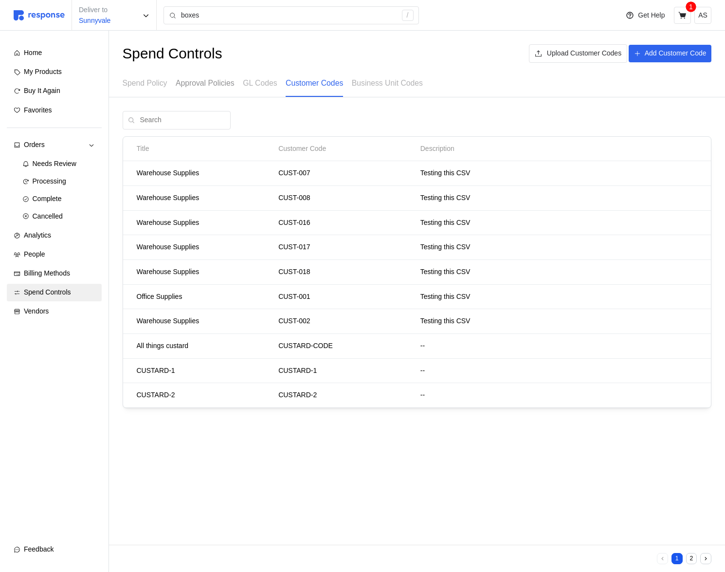
click at [217, 81] on p "Approval Policies" at bounding box center [205, 83] width 59 height 12
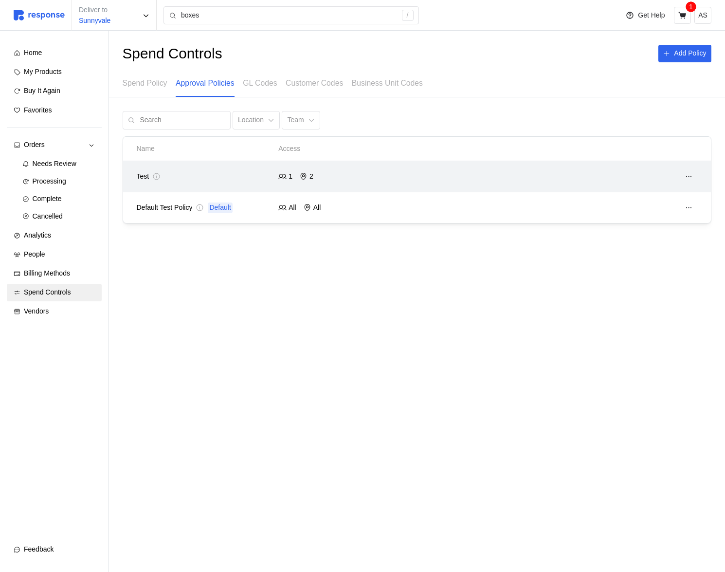
click at [615, 167] on div at bounding box center [559, 177] width 284 height 24
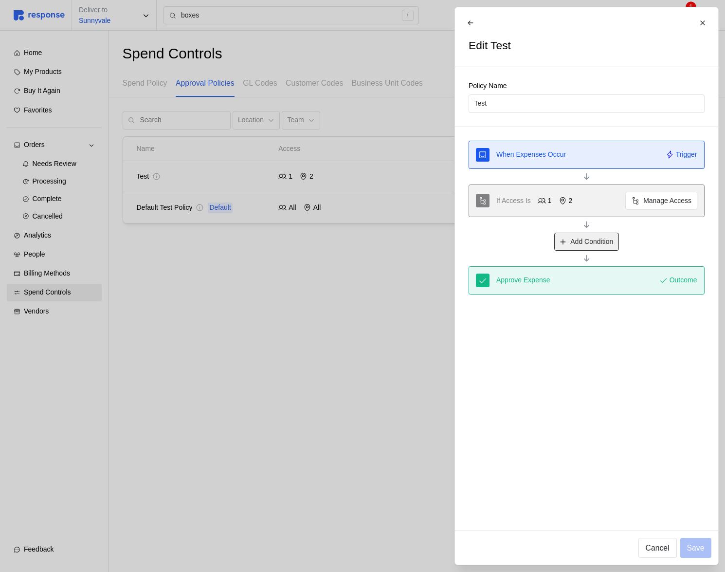
click at [596, 244] on p "Add Condition" at bounding box center [592, 242] width 43 height 11
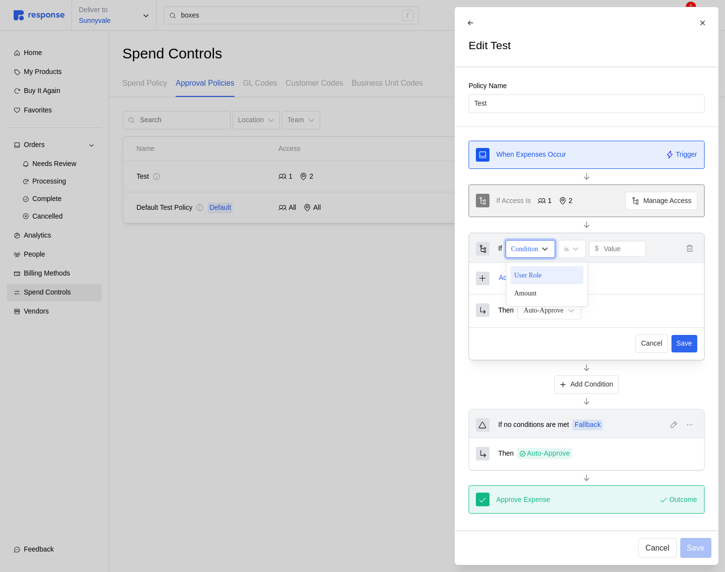
click at [544, 241] on div "Condition" at bounding box center [530, 249] width 50 height 18
click at [544, 277] on div "User Role" at bounding box center [547, 275] width 73 height 18
drag, startPoint x: 618, startPoint y: 246, endPoint x: 618, endPoint y: 260, distance: 14.1
click at [618, 246] on p "Select roles" at bounding box center [617, 249] width 36 height 11
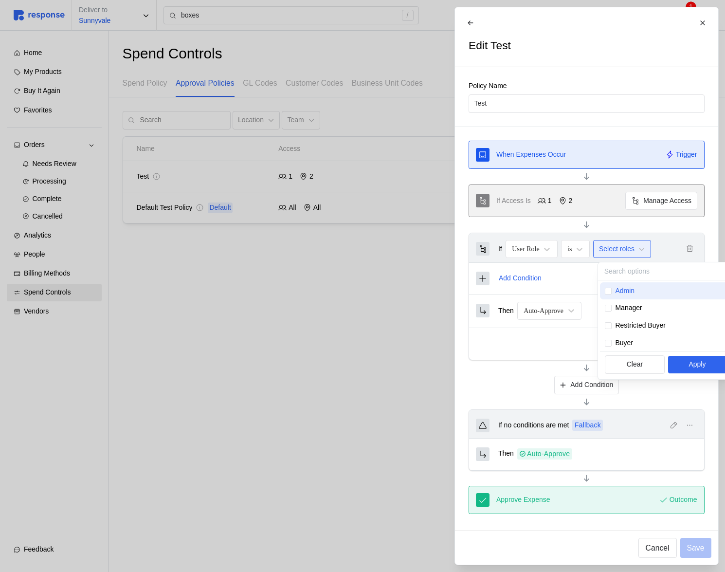
click at [622, 291] on p "Admin" at bounding box center [624, 291] width 19 height 11
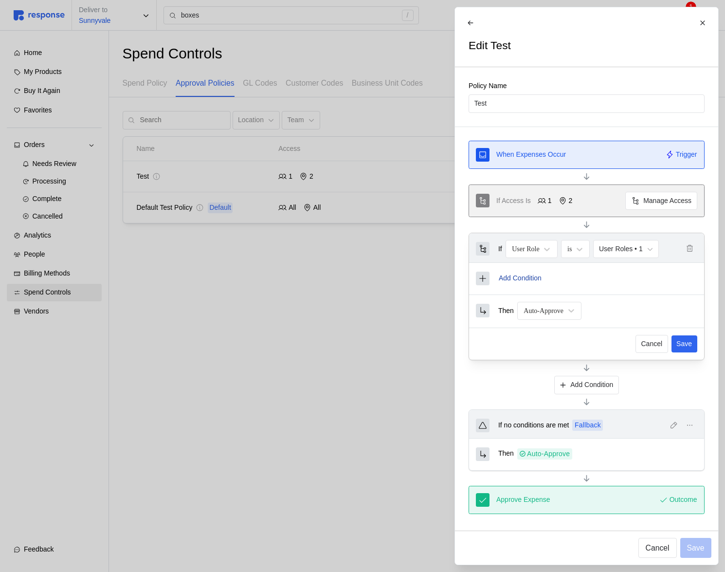
click at [523, 279] on p "Add Condition" at bounding box center [520, 278] width 43 height 11
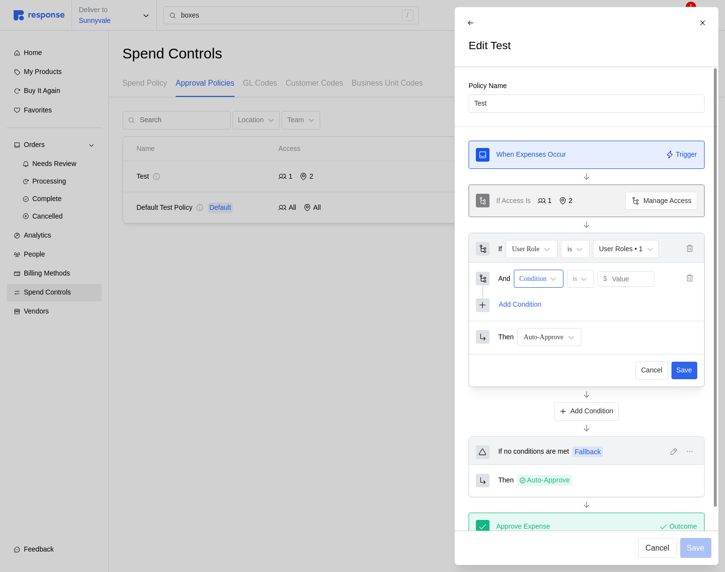
click at [544, 283] on div "Condition" at bounding box center [539, 279] width 50 height 18
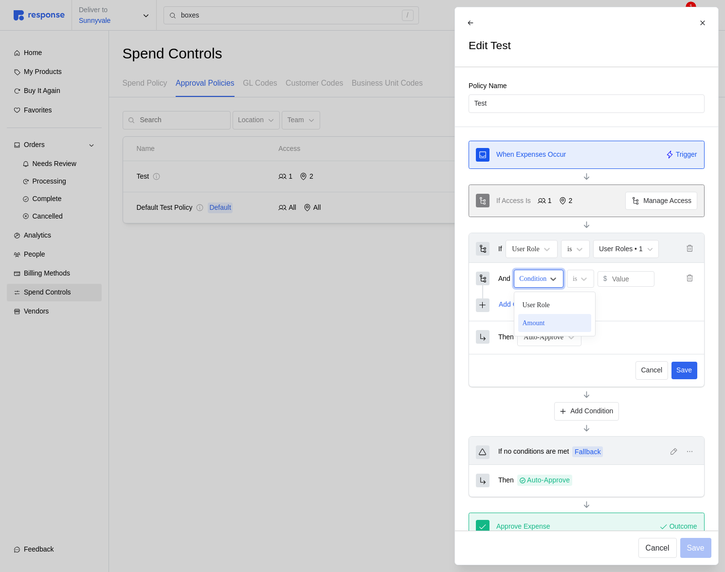
drag, startPoint x: 554, startPoint y: 329, endPoint x: 567, endPoint y: 314, distance: 20.4
click at [554, 329] on div "Amount" at bounding box center [555, 323] width 73 height 18
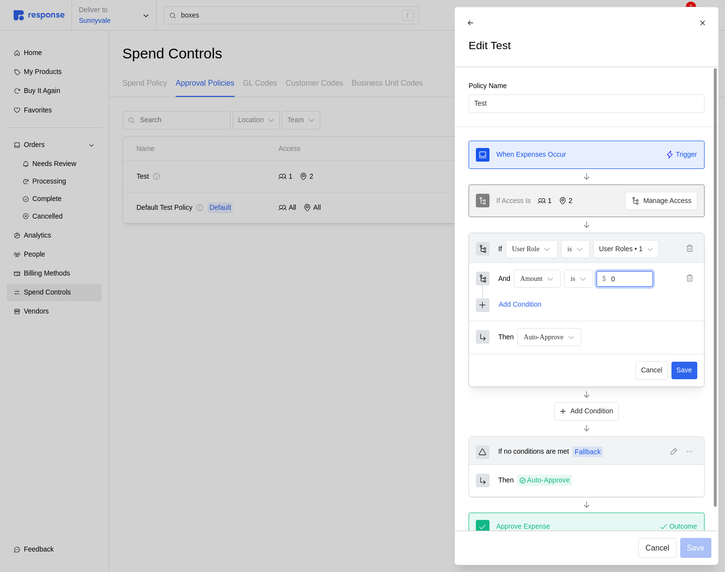
click at [620, 279] on input "0" at bounding box center [629, 279] width 37 height 15
type input "100"
click at [694, 370] on button "Save" at bounding box center [684, 371] width 26 height 18
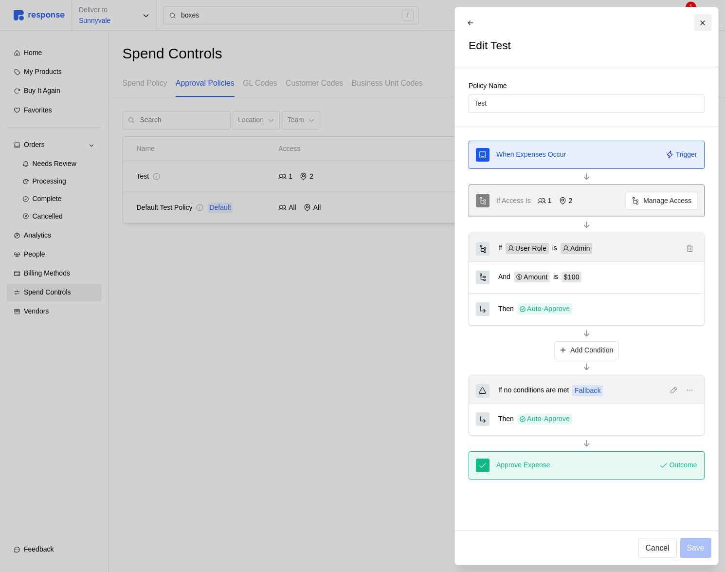
click at [699, 22] on button at bounding box center [702, 22] width 17 height 17
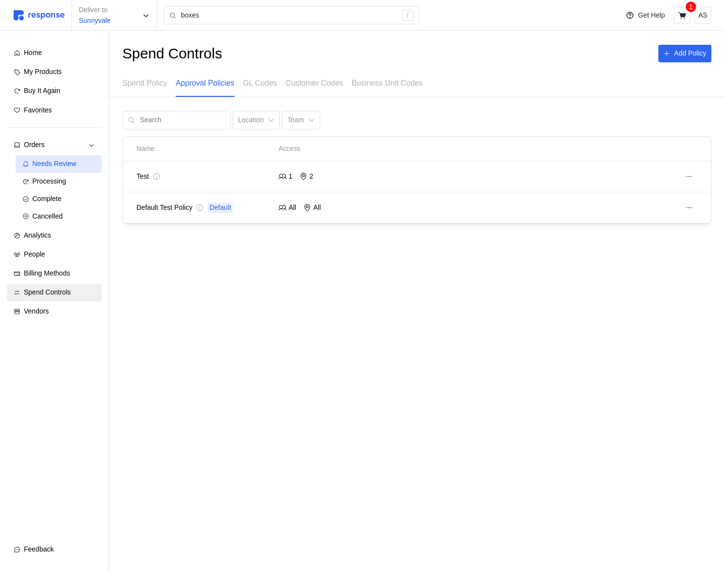
click at [59, 168] on div "Needs Review" at bounding box center [64, 164] width 62 height 11
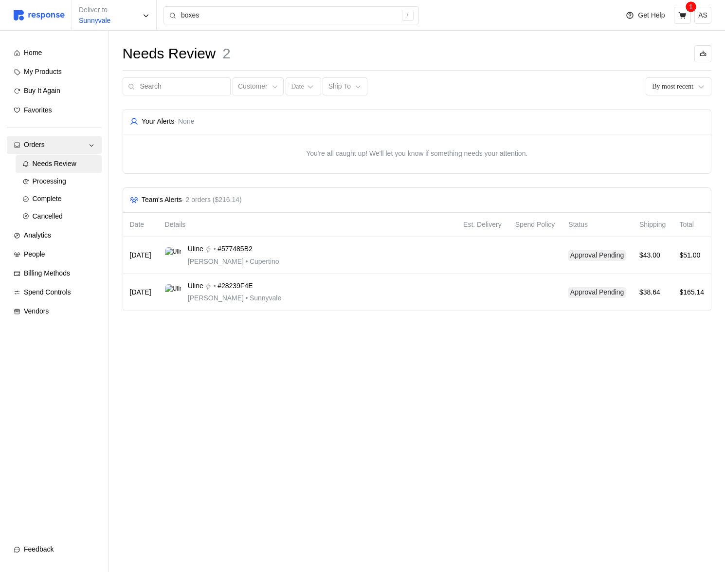
click at [255, 2] on div "Deliver to Sunnyvale boxes /" at bounding box center [314, 15] width 600 height 31
click at [255, 10] on input "boxes" at bounding box center [289, 16] width 216 height 18
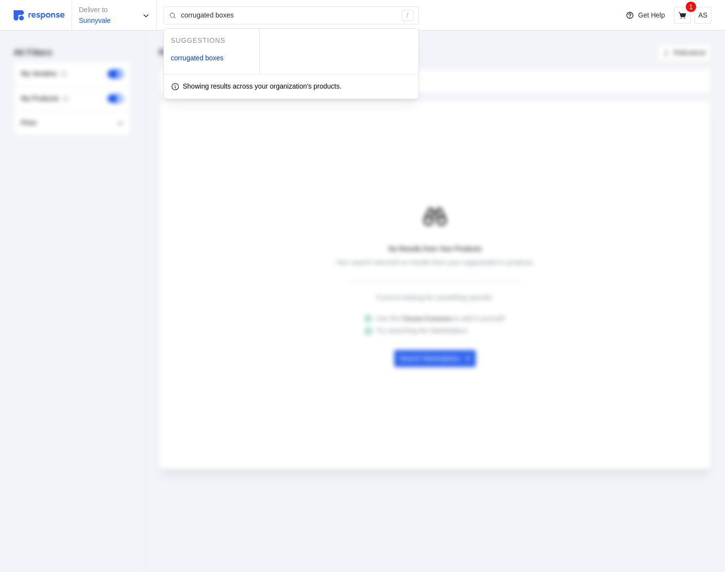
click at [537, 70] on div "Showing results across your organization's products." at bounding box center [435, 80] width 553 height 25
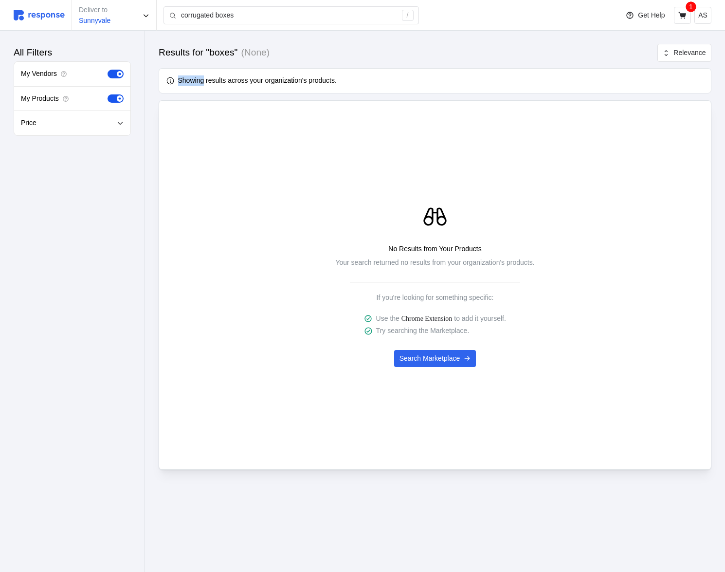
click at [537, 70] on div "Showing results across your organization's products." at bounding box center [435, 80] width 553 height 25
click at [41, 18] on img at bounding box center [39, 15] width 51 height 10
type input "boxes"
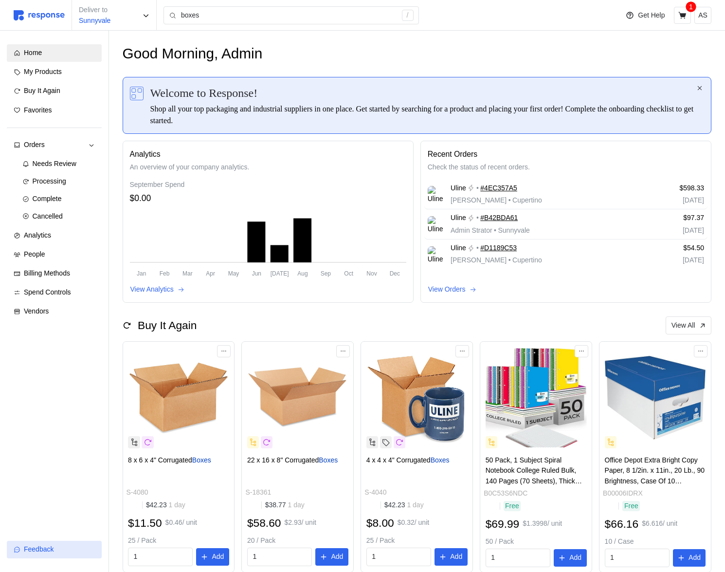
click at [82, 543] on button "Feedback" at bounding box center [54, 550] width 95 height 18
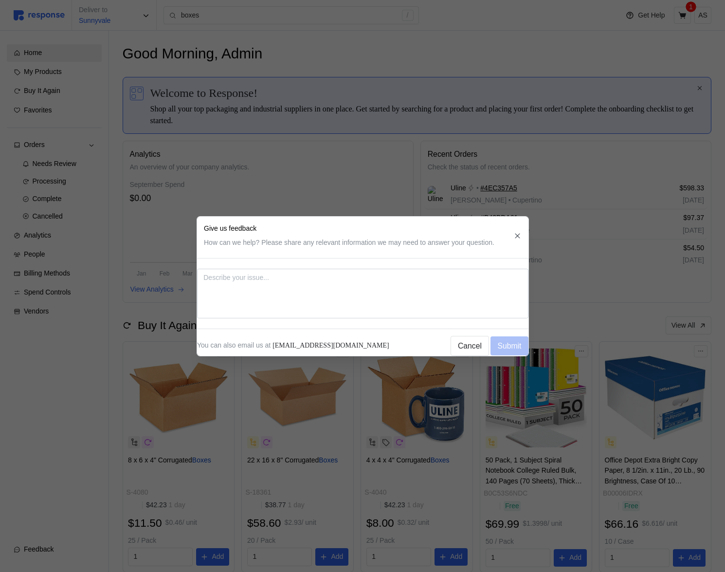
click at [74, 501] on div at bounding box center [362, 286] width 725 height 572
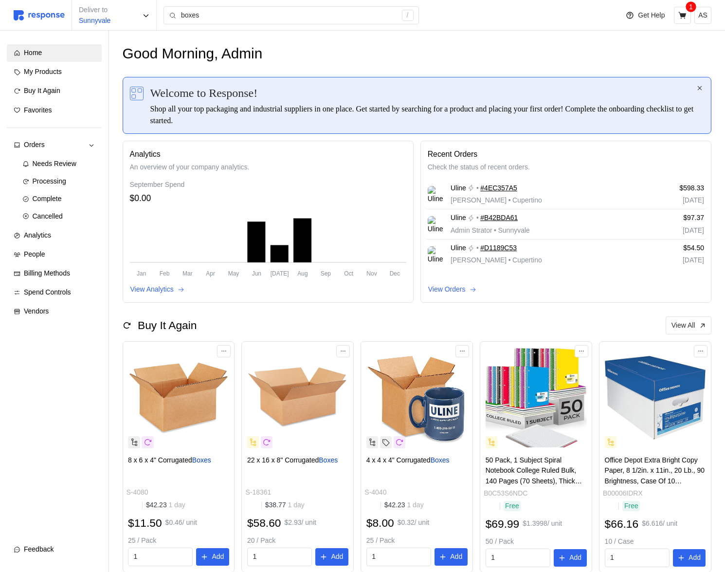
click at [615, 286] on div "Recent Orders Check the status of recent orders. Uline • #4EC357A5 Michael Jord…" at bounding box center [566, 222] width 277 height 148
click at [58, 550] on div "Feedback" at bounding box center [59, 549] width 71 height 11
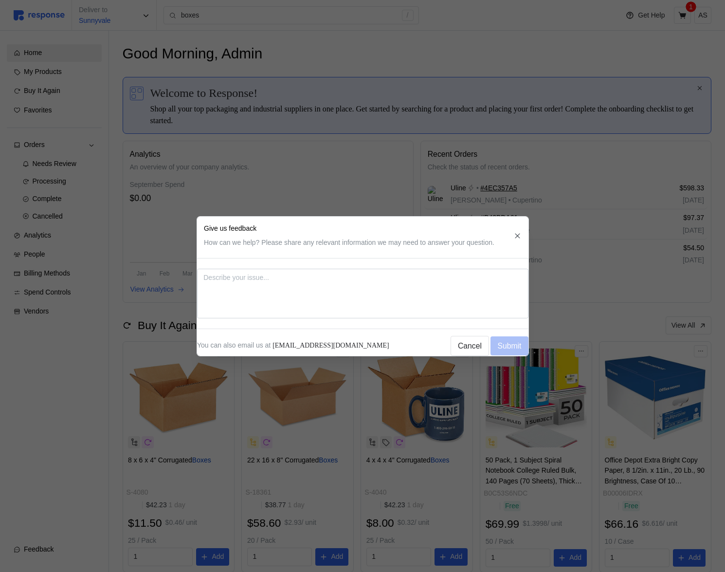
click at [519, 233] on icon "button" at bounding box center [517, 235] width 5 height 5
type textarea "x"
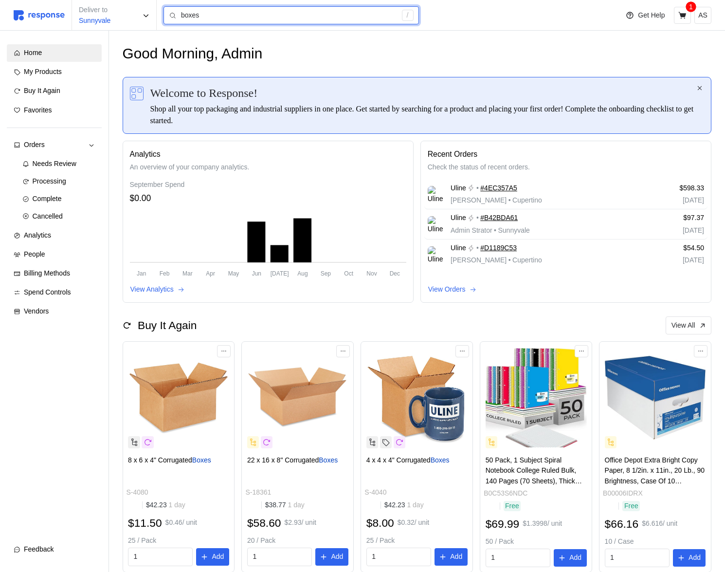
click at [223, 19] on input "boxes" at bounding box center [289, 16] width 216 height 18
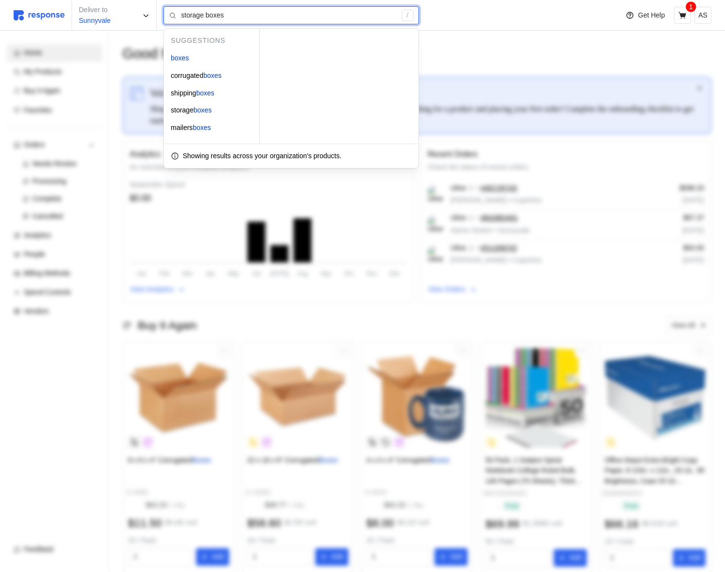
type input "mailers boxes"
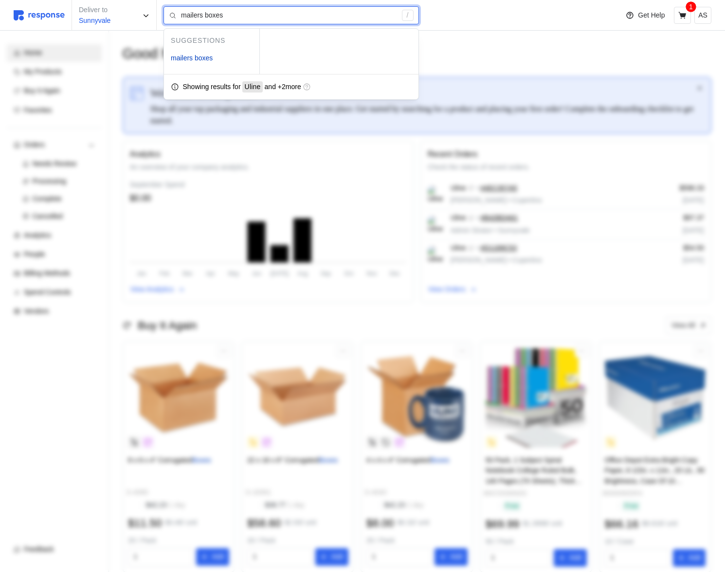
drag, startPoint x: 182, startPoint y: 83, endPoint x: 292, endPoint y: 83, distance: 110.0
click at [292, 82] on div "Showing results for Uline and + 2 more" at bounding box center [291, 86] width 241 height 11
drag, startPoint x: 322, startPoint y: 88, endPoint x: 226, endPoint y: 87, distance: 95.4
click at [226, 87] on div "Showing results for Uline and + 2 more" at bounding box center [291, 86] width 241 height 11
drag, startPoint x: 247, startPoint y: 87, endPoint x: 265, endPoint y: 87, distance: 17.5
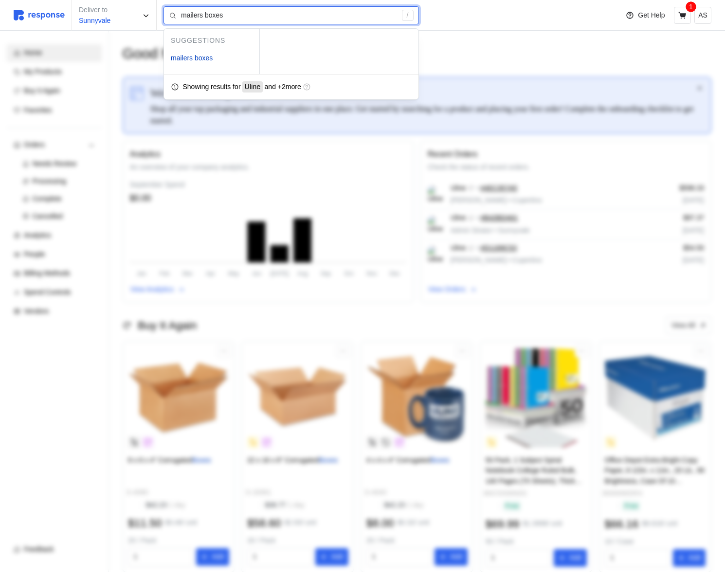
click at [263, 87] on div "Uline" at bounding box center [252, 86] width 20 height 11
drag, startPoint x: 283, startPoint y: 87, endPoint x: 297, endPoint y: 87, distance: 14.1
click at [297, 87] on span "and + 2 more" at bounding box center [283, 87] width 37 height 11
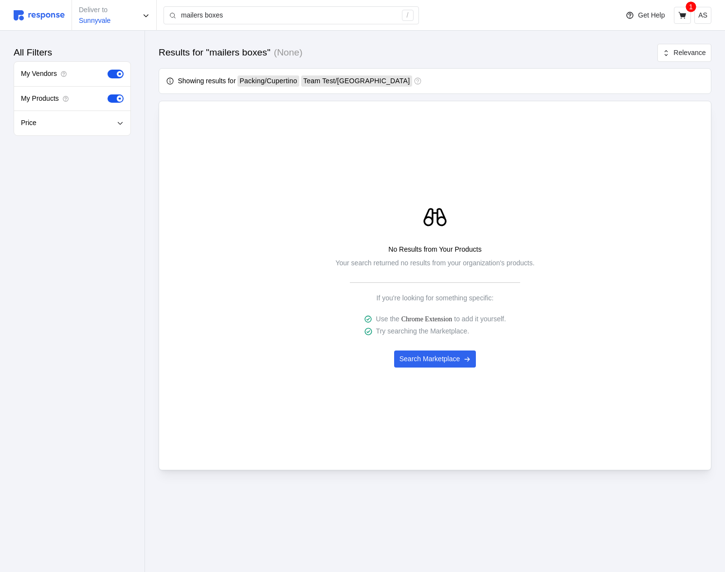
drag, startPoint x: 398, startPoint y: 241, endPoint x: 398, endPoint y: 246, distance: 5.4
click at [403, 241] on div "No Results from Your Products Your search returned no results from your organiz…" at bounding box center [435, 285] width 539 height 267
drag, startPoint x: 395, startPoint y: 262, endPoint x: 517, endPoint y: 263, distance: 121.7
click at [517, 263] on p "Your search returned no results from your organization's products." at bounding box center [434, 263] width 199 height 11
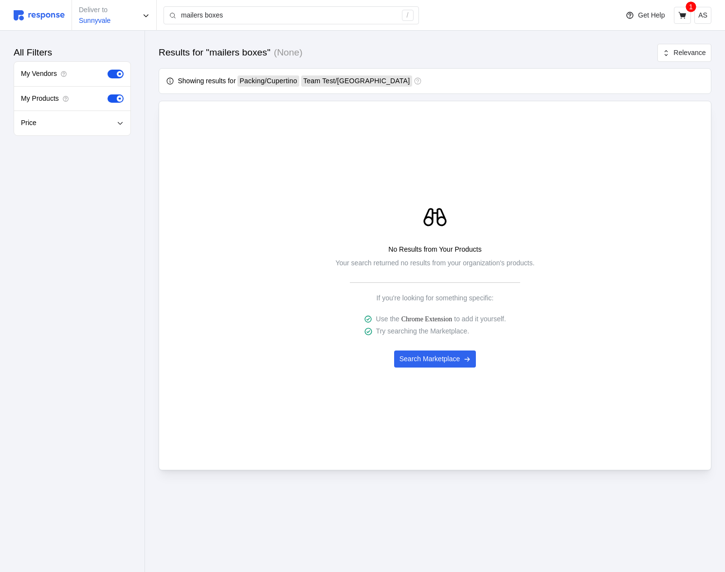
click at [333, 352] on div "No Results from Your Products Your search returned no results from your organiz…" at bounding box center [435, 285] width 539 height 267
click at [430, 317] on link "Chrome Extension" at bounding box center [427, 319] width 51 height 7
drag, startPoint x: 446, startPoint y: 218, endPoint x: 414, endPoint y: 217, distance: 32.6
click at [414, 217] on div "No Results from Your Products Your search returned no results from your organiz…" at bounding box center [435, 285] width 539 height 267
drag, startPoint x: 435, startPoint y: 219, endPoint x: 429, endPoint y: 216, distance: 6.8
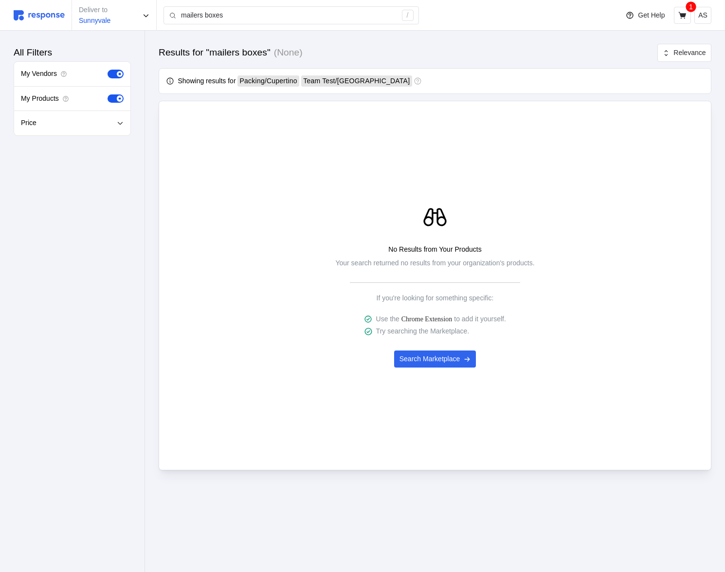
click at [433, 217] on icon at bounding box center [435, 217] width 23 height 18
click at [169, 95] on div "Results for "mailers boxes" (None) Relevance Showing results for Packing / Cupe…" at bounding box center [435, 271] width 580 height 481
click at [473, 102] on div "No Results from Your Products Your search returned no results from your organiz…" at bounding box center [435, 286] width 553 height 370
drag, startPoint x: 204, startPoint y: 83, endPoint x: 344, endPoint y: 78, distance: 140.8
click at [344, 78] on div "Showing results for Packing / Cupertino Team Test / San Francisco" at bounding box center [300, 80] width 244 height 11
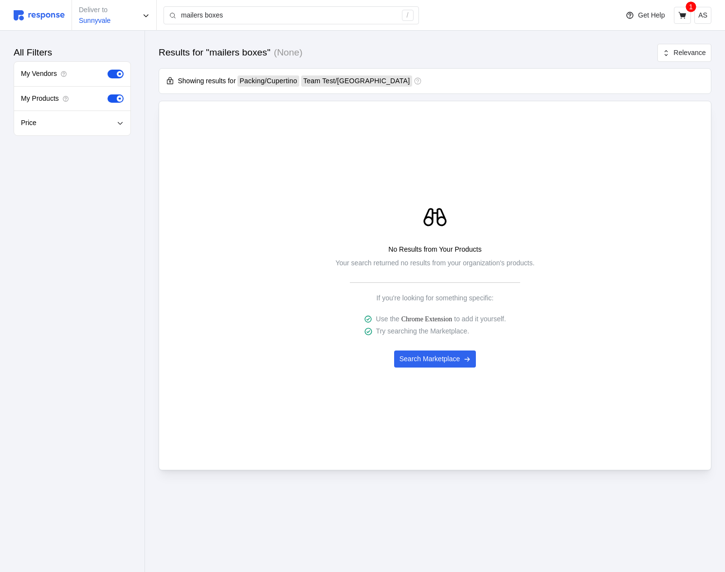
click at [547, 284] on div "No Results from Your Products Your search returned no results from your organiz…" at bounding box center [435, 285] width 539 height 267
drag, startPoint x: 492, startPoint y: 329, endPoint x: 345, endPoint y: 307, distance: 148.7
click at [345, 307] on div "No Results from Your Products Your search returned no results from your organiz…" at bounding box center [435, 285] width 539 height 267
click at [514, 328] on div "Use the Chrome Extension to add it yourself. Try searching the Marketplace." at bounding box center [435, 325] width 170 height 23
click at [300, 152] on div "No Results from Your Products Your search returned no results from your organiz…" at bounding box center [435, 285] width 539 height 267
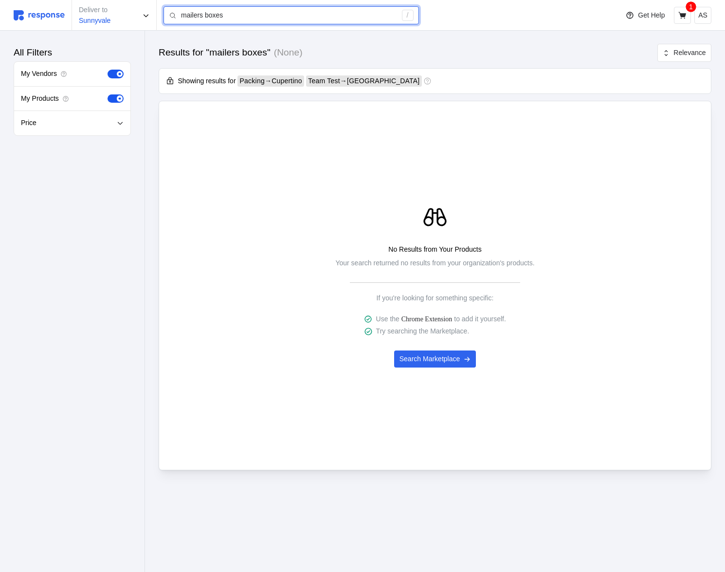
click at [271, 13] on input "mailers boxes" at bounding box center [289, 16] width 216 height 18
click at [272, 13] on input "mailers boxes" at bounding box center [289, 16] width 216 height 18
click at [684, 319] on div "No Results from Your Products Your search returned no results from your organiz…" at bounding box center [435, 285] width 539 height 267
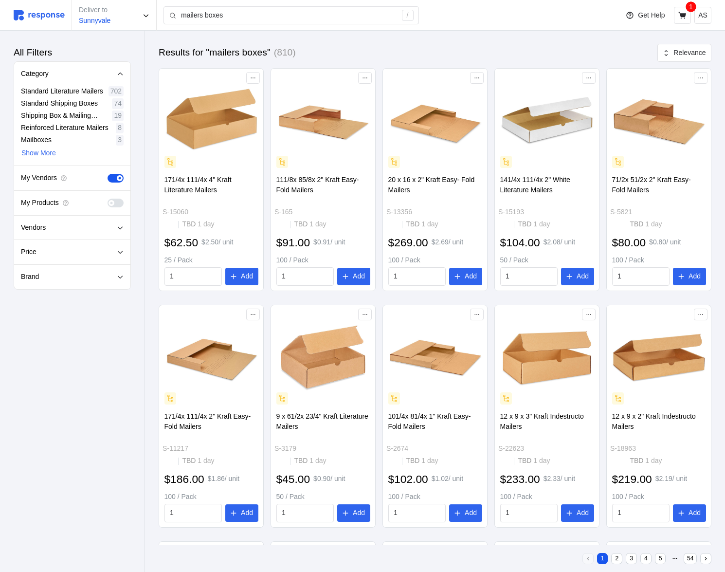
click at [51, 16] on img at bounding box center [39, 15] width 51 height 10
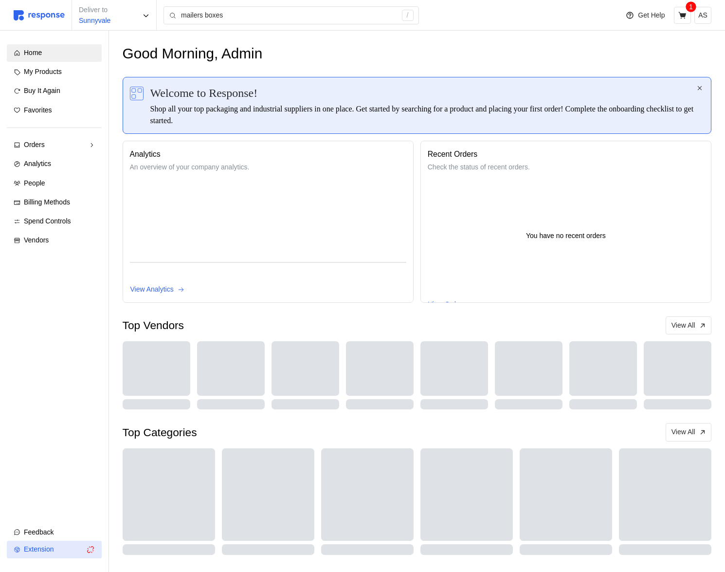
click at [84, 549] on button "Extension" at bounding box center [54, 550] width 95 height 18
click at [50, 554] on div "Extension" at bounding box center [53, 549] width 59 height 11
click at [404, 46] on div "Good Morning, Admin" at bounding box center [418, 53] width 590 height 19
click at [90, 475] on div "Home My Products Buy It Again Favorites Orders Needs Review Processing Complete…" at bounding box center [54, 280] width 95 height 473
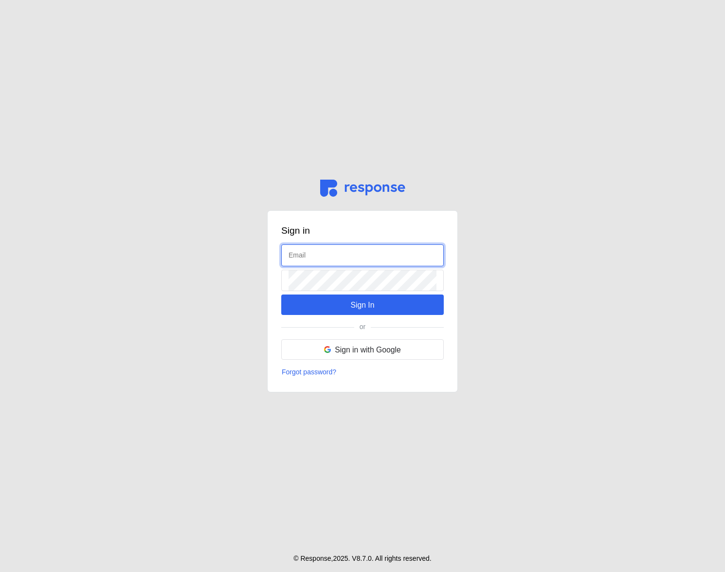
click at [352, 261] on input "text" at bounding box center [363, 255] width 148 height 21
type input "[EMAIL_ADDRESS][DOMAIN_NAME]"
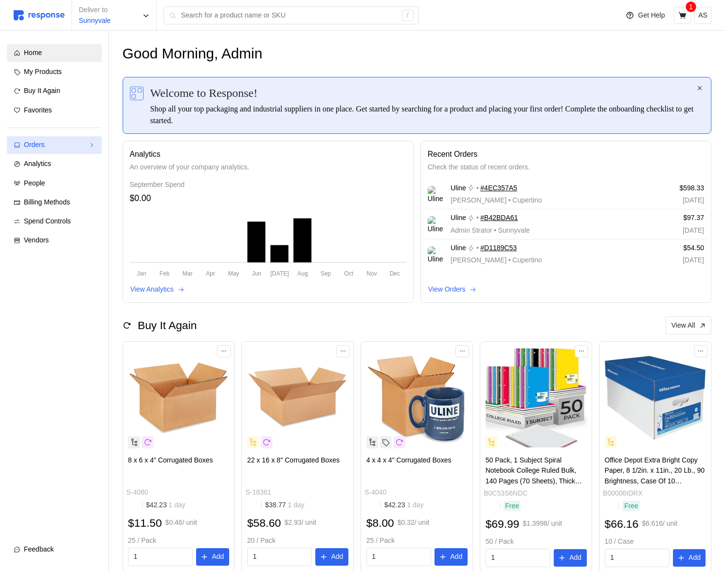
click at [68, 147] on div "Orders" at bounding box center [54, 145] width 61 height 11
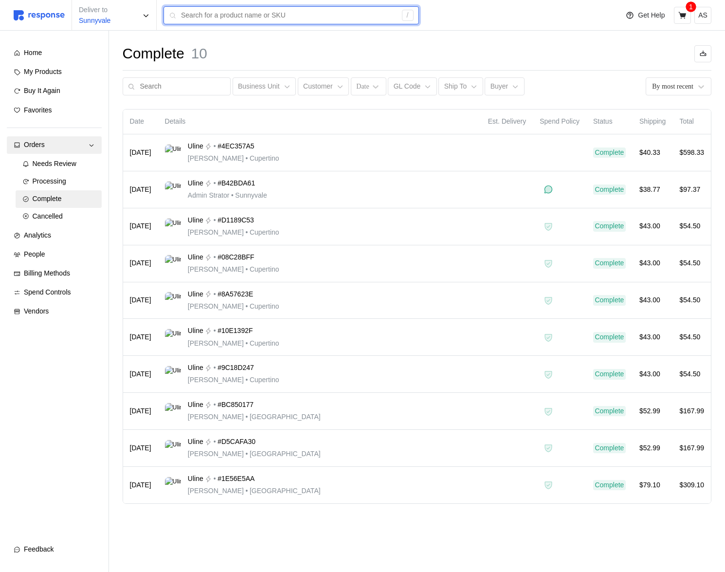
click at [226, 13] on input "text" at bounding box center [289, 16] width 216 height 18
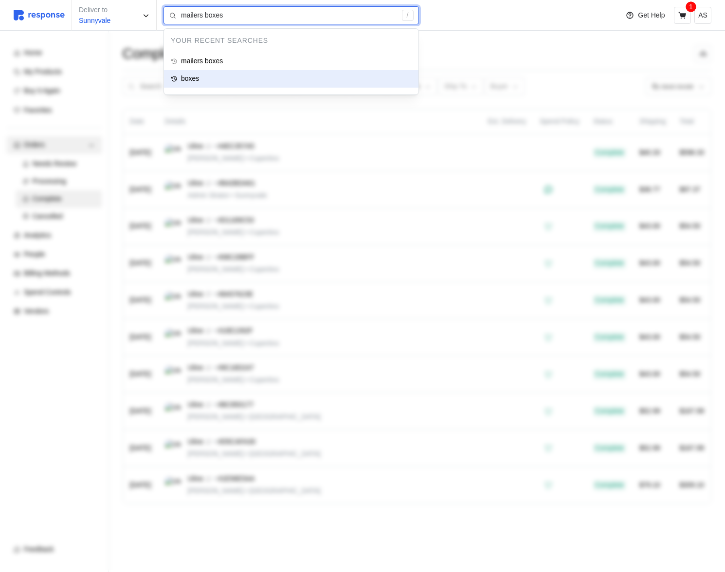
type input "boxes"
click at [216, 79] on div "boxes" at bounding box center [291, 79] width 255 height 18
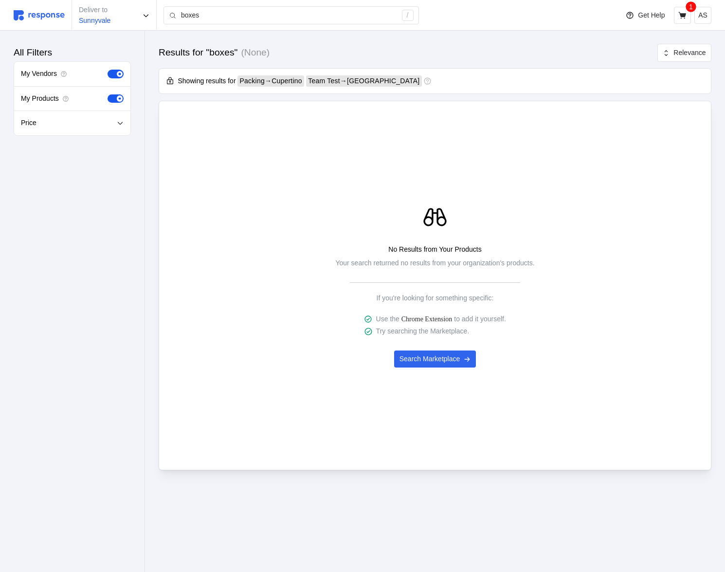
click at [170, 82] on icon at bounding box center [170, 80] width 6 height 7
click at [276, 165] on div "No Results from Your Products Your search returned no results from your organiz…" at bounding box center [435, 285] width 539 height 267
